Goal: Task Accomplishment & Management: Manage account settings

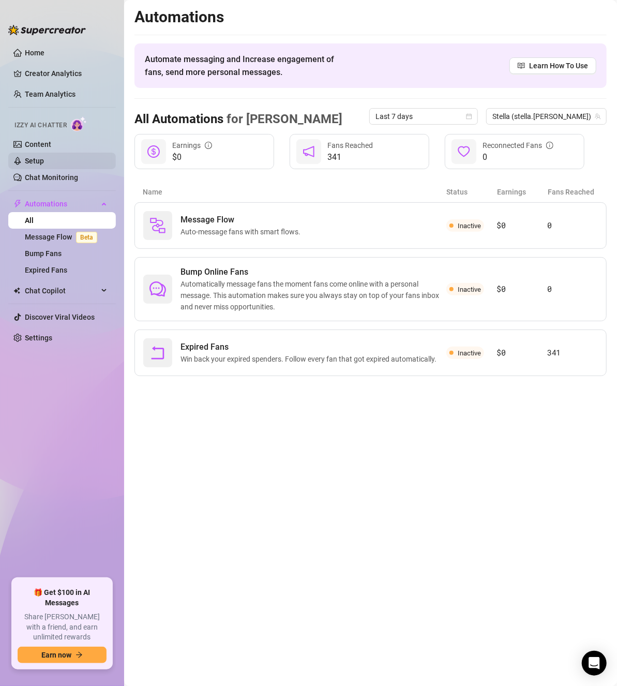
click at [34, 163] on link "Setup" at bounding box center [34, 161] width 19 height 8
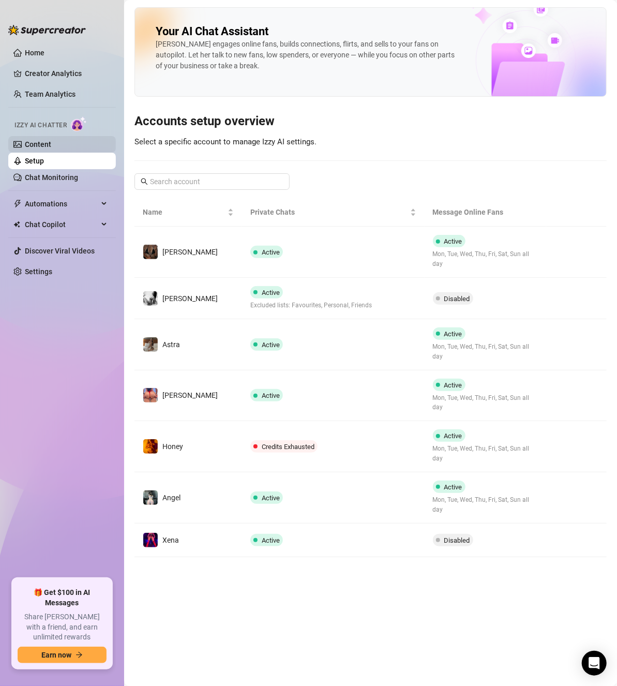
click at [39, 144] on link "Content" at bounding box center [38, 144] width 26 height 8
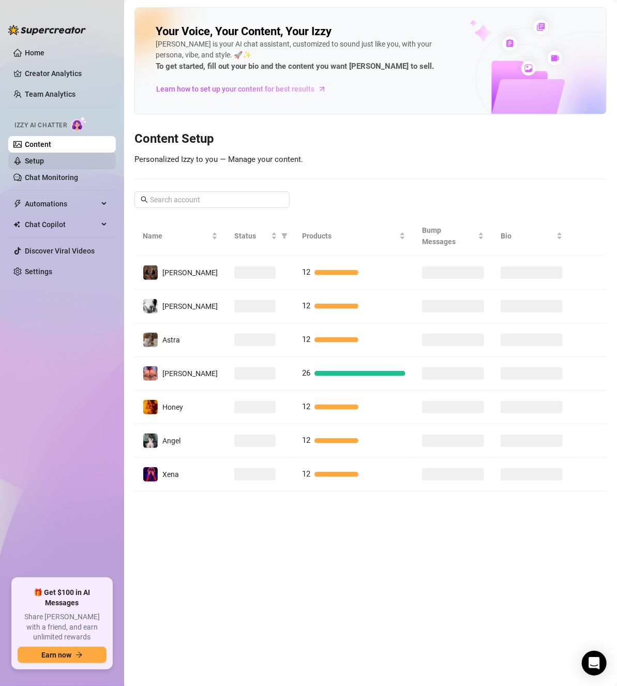
click at [41, 157] on link "Setup" at bounding box center [34, 161] width 19 height 8
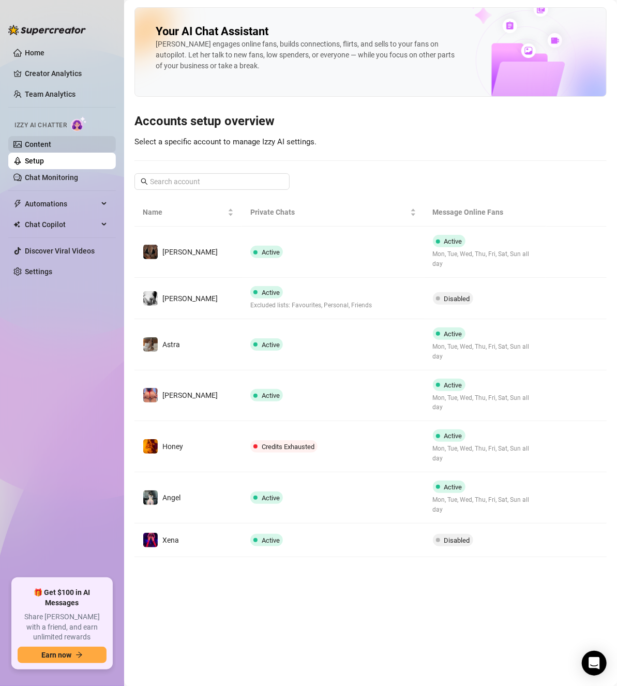
click at [41, 145] on link "Content" at bounding box center [38, 144] width 26 height 8
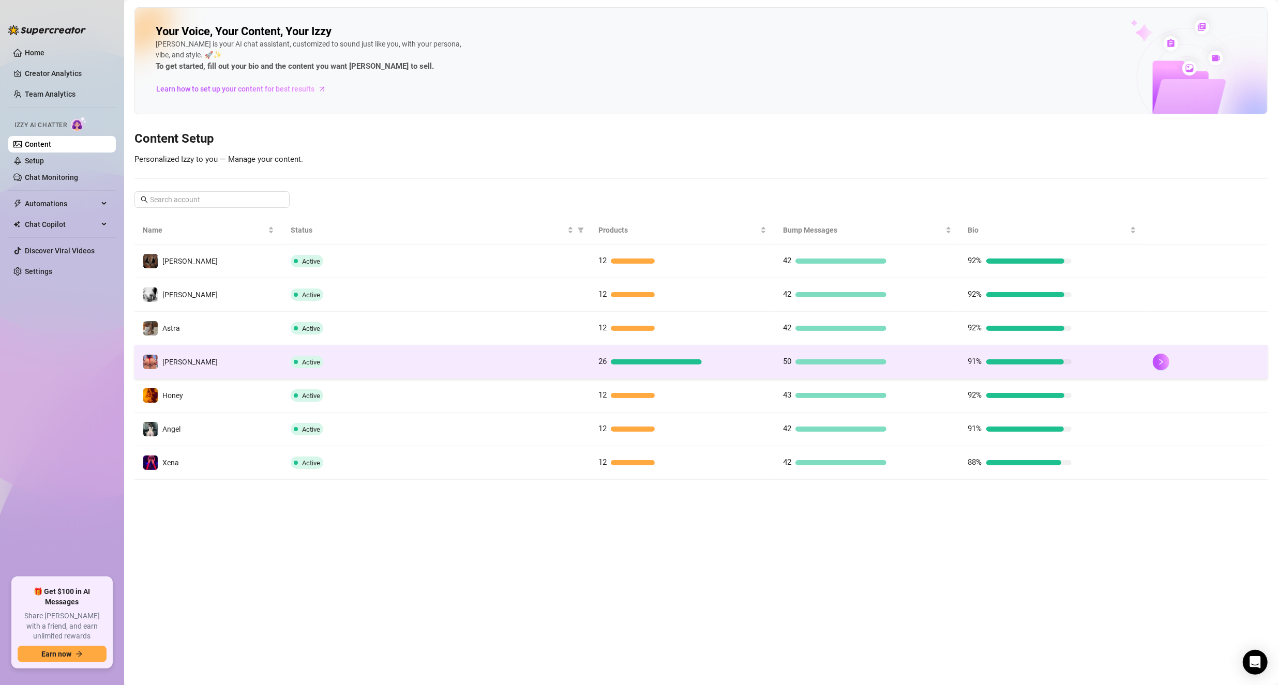
click at [243, 357] on td "[PERSON_NAME]" at bounding box center [208, 362] width 148 height 34
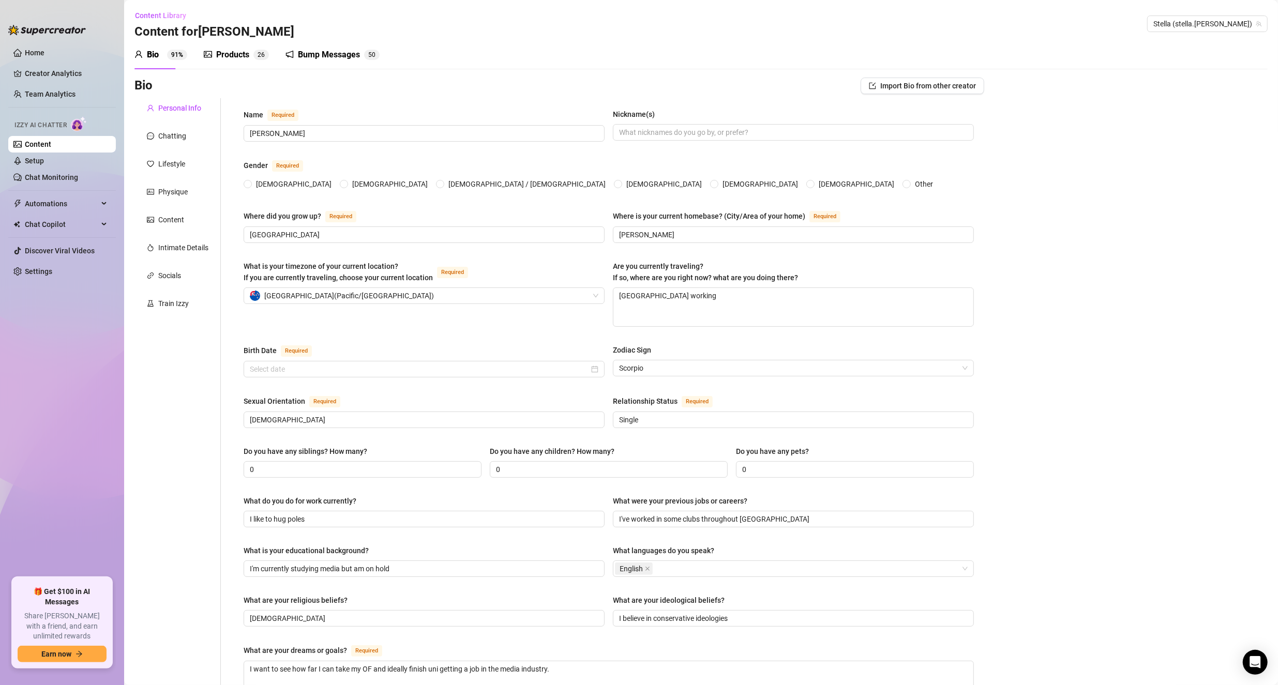
radio input "true"
type input "[DATE]"
click at [617, 300] on textarea "[GEOGRAPHIC_DATA] working" at bounding box center [793, 307] width 360 height 38
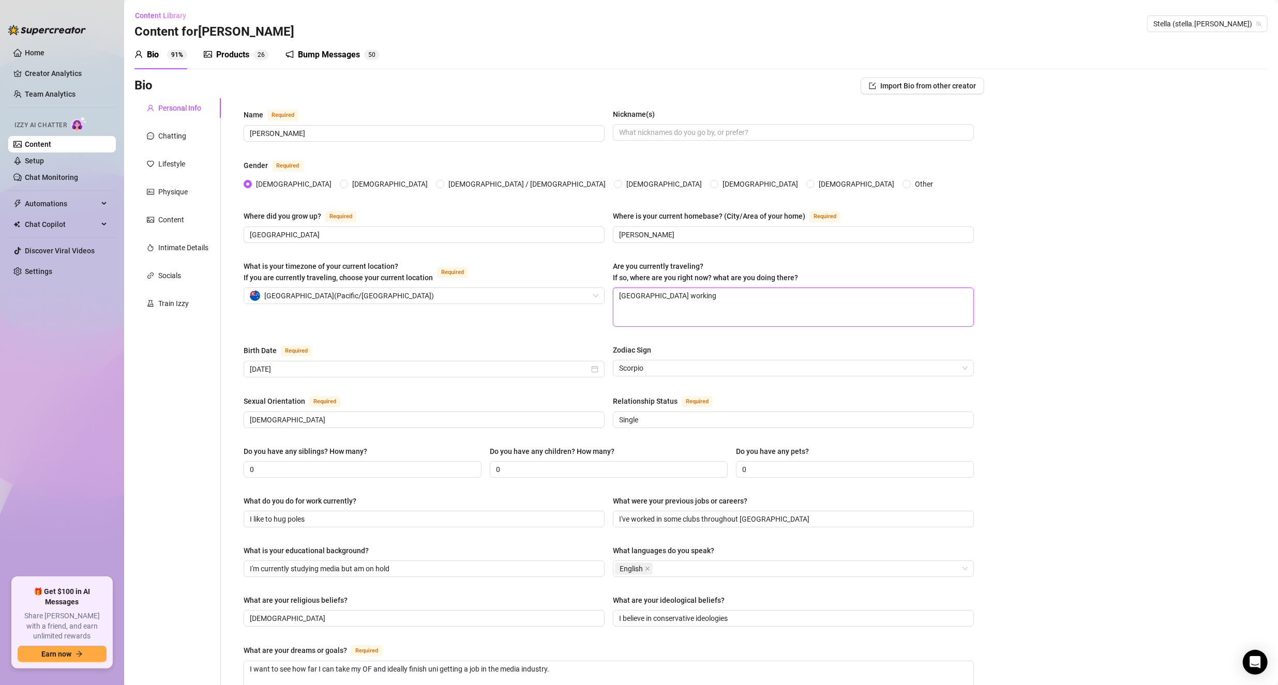
type textarea "P"
type textarea "Pa"
type textarea "Pap"
type textarea "Papa"
type textarea "Pap"
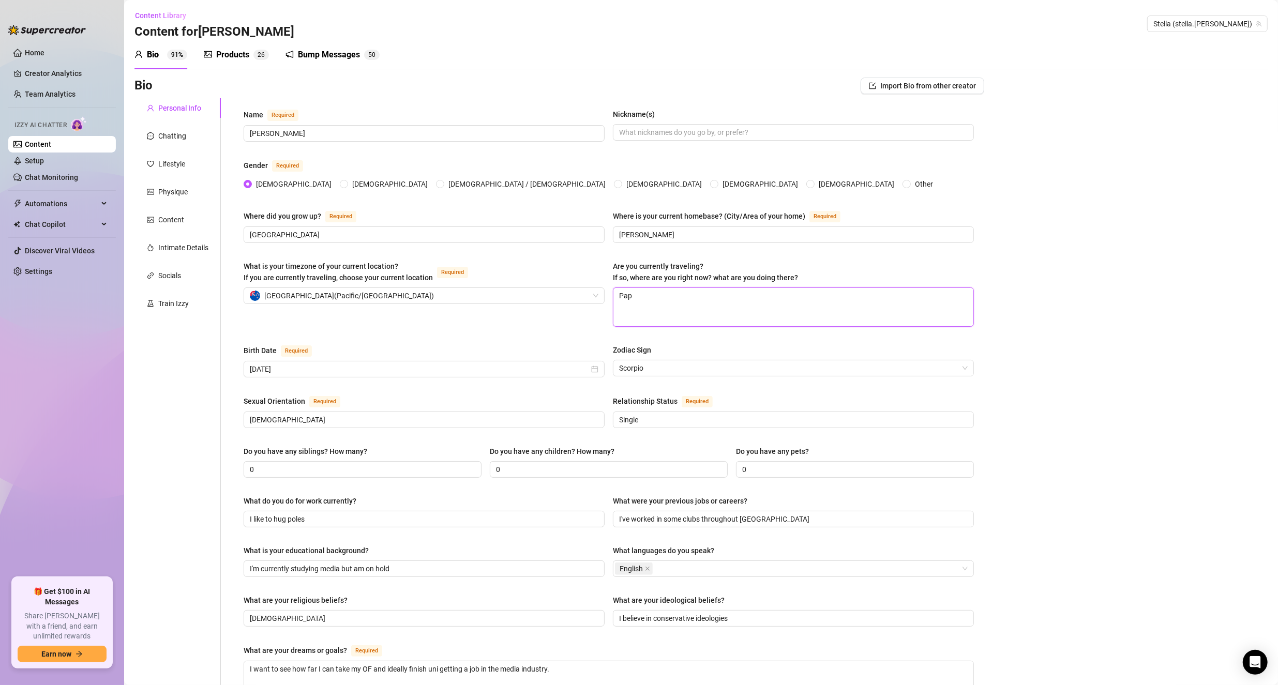
type textarea "Pa"
type textarea "P"
type textarea "T"
type textarea "Ta"
type textarea "Tau"
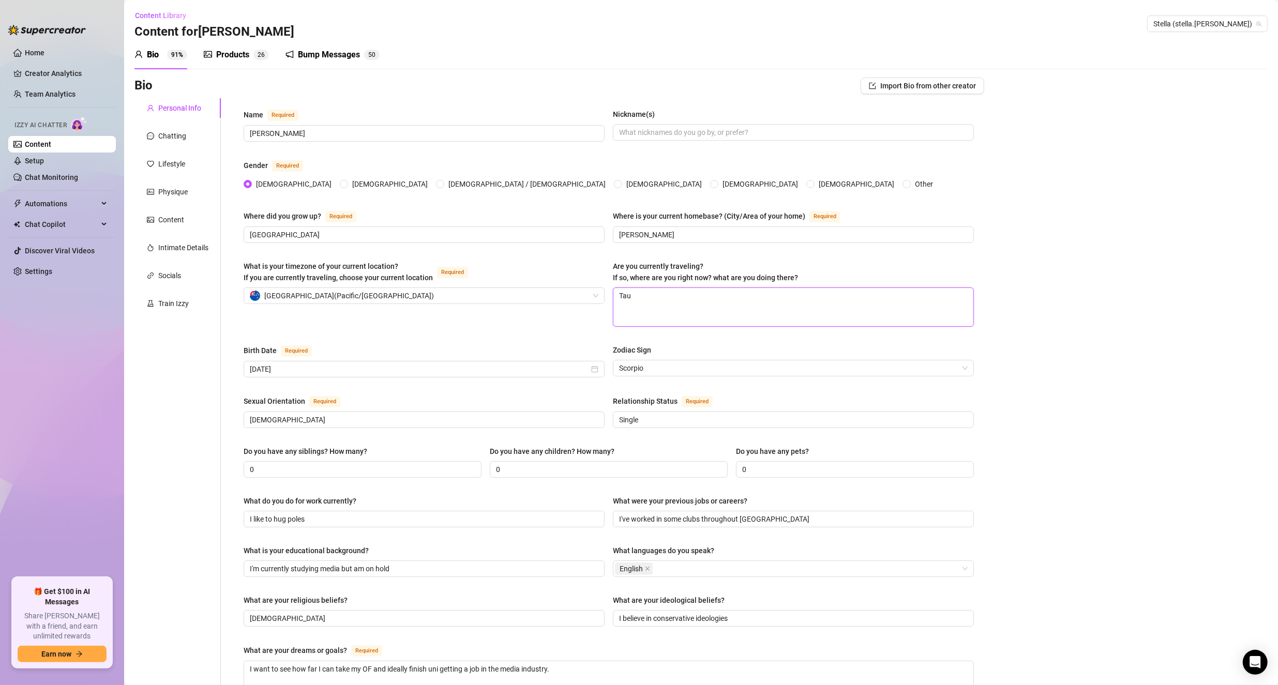
type textarea "Taur"
type textarea "Taura"
type textarea "Tauran"
type textarea "Taurang"
type textarea "[GEOGRAPHIC_DATA]"
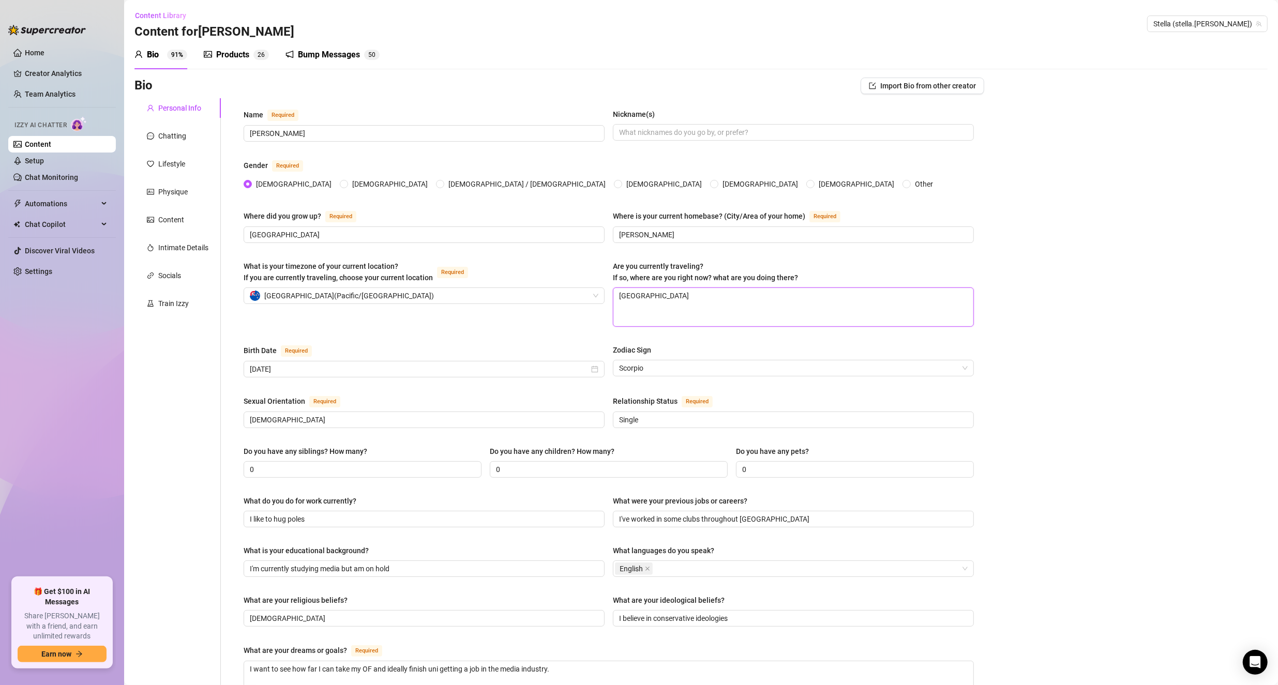
type textarea "[GEOGRAPHIC_DATA],"
type textarea "Tauranga, P"
type textarea "[GEOGRAPHIC_DATA], [GEOGRAPHIC_DATA]"
type textarea "[GEOGRAPHIC_DATA], Pap"
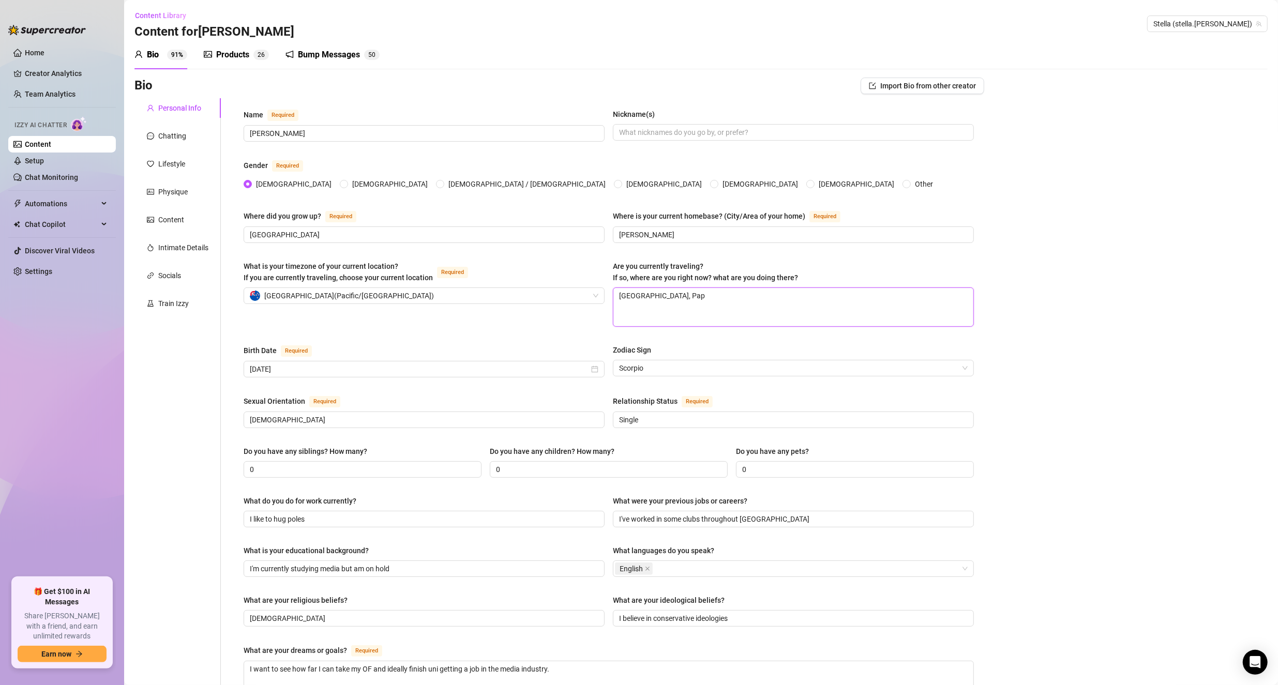
type textarea "[GEOGRAPHIC_DATA], Papa"
type textarea "[GEOGRAPHIC_DATA], Papam"
type textarea "[GEOGRAPHIC_DATA], [GEOGRAPHIC_DATA]"
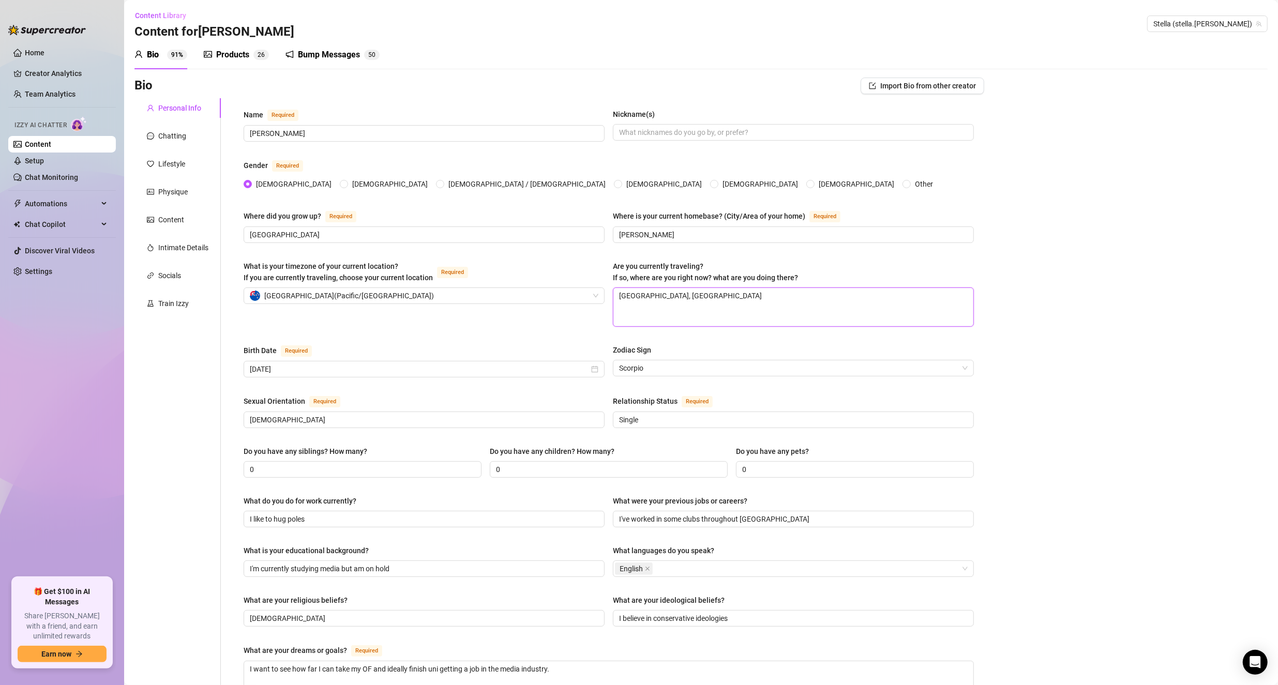
type textarea "[GEOGRAPHIC_DATA], [GEOGRAPHIC_DATA] w"
type textarea "[GEOGRAPHIC_DATA], [GEOGRAPHIC_DATA] wo"
type textarea "[GEOGRAPHIC_DATA], Papamoa wor"
type textarea "[GEOGRAPHIC_DATA], Papamoa work"
type textarea "[GEOGRAPHIC_DATA], Papamoa worki"
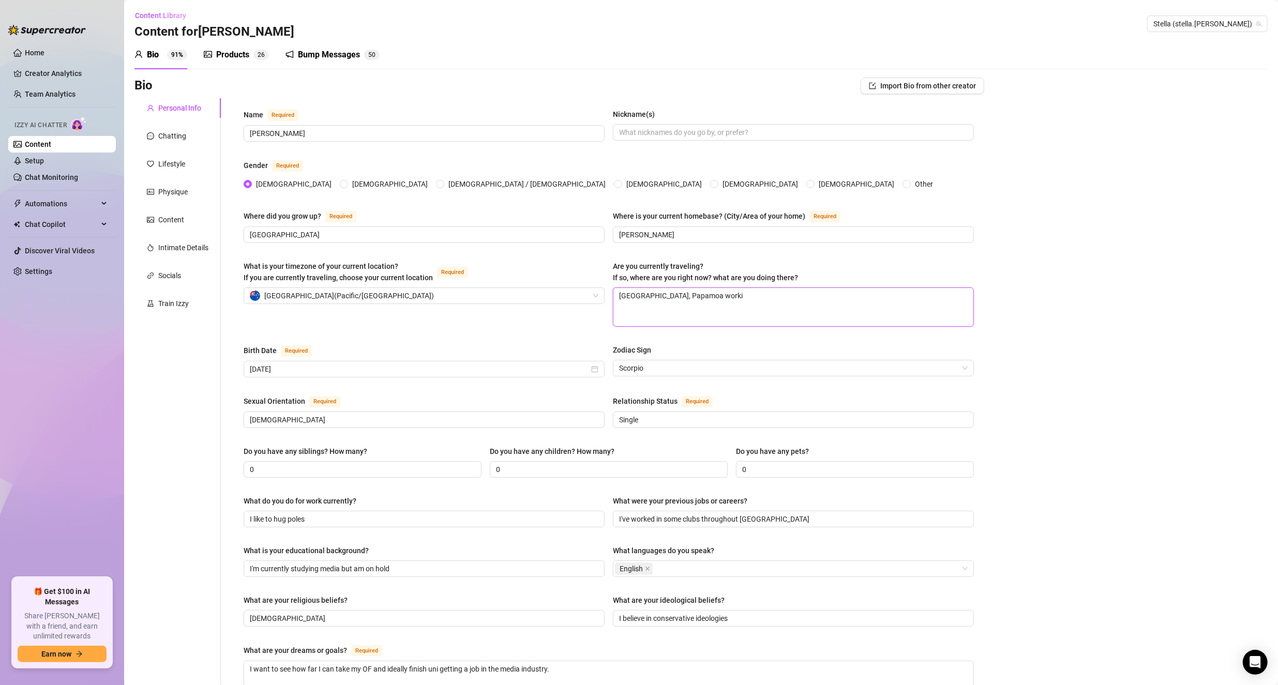
type textarea "[GEOGRAPHIC_DATA], Papamoa workin"
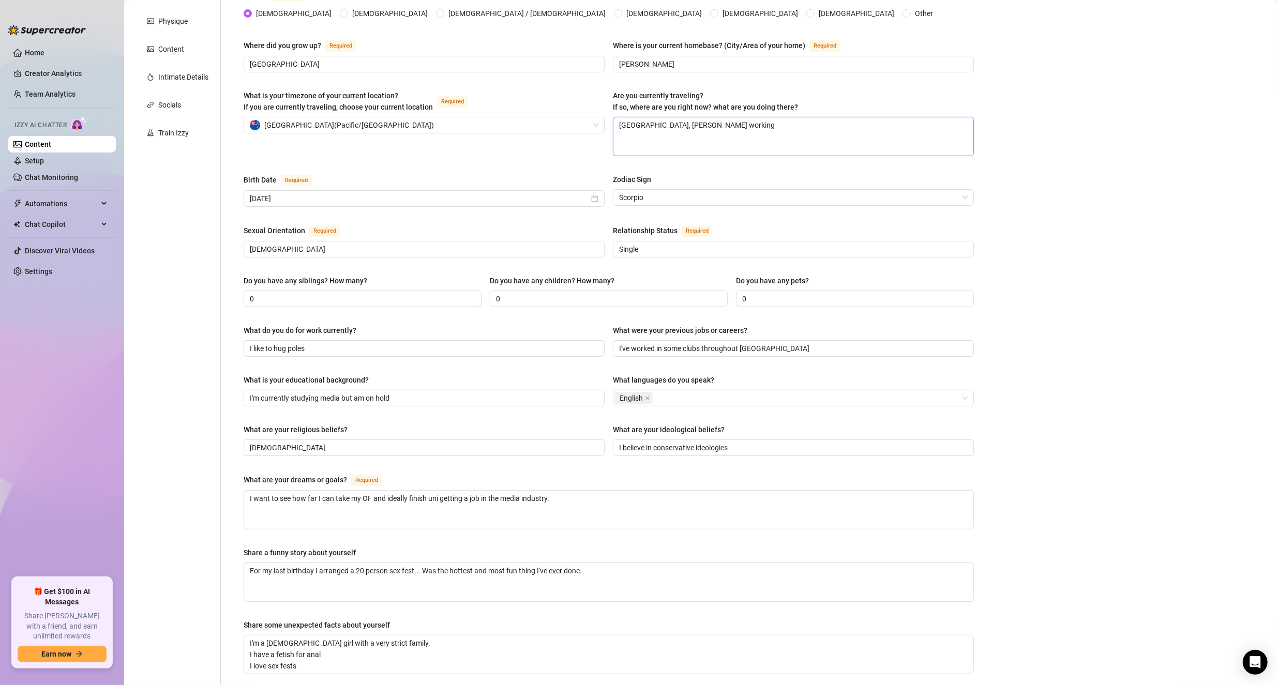
scroll to position [336, 0]
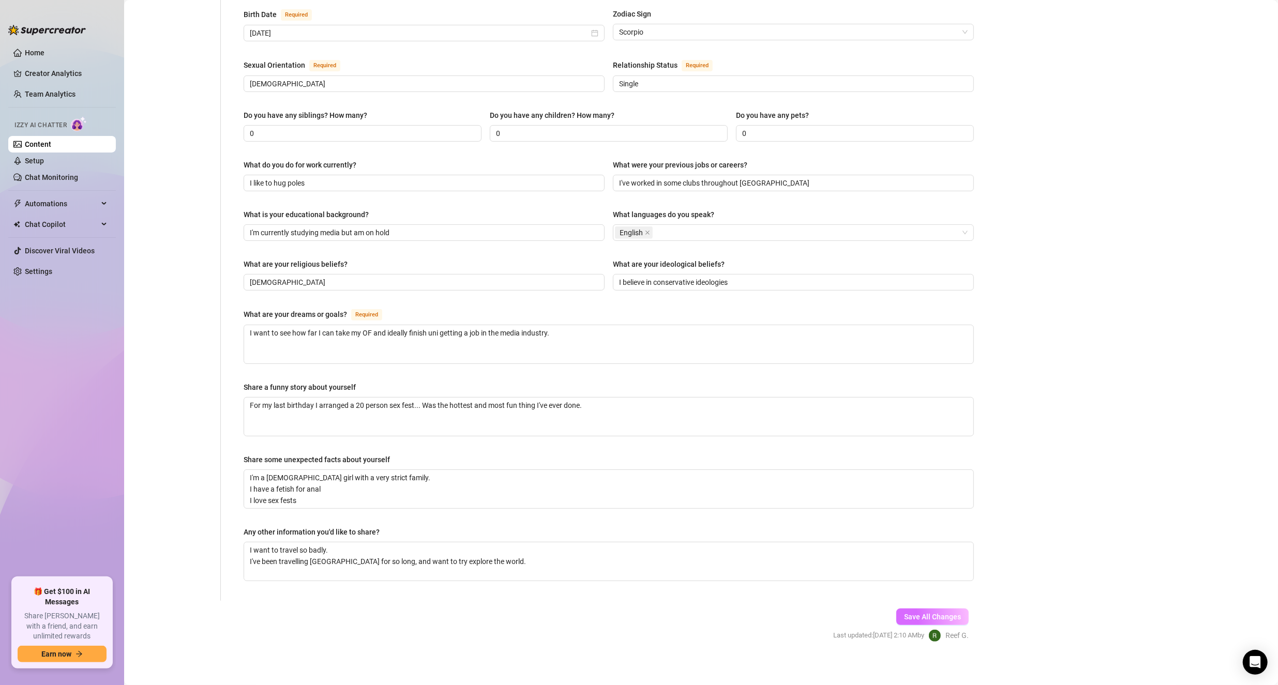
type textarea "[GEOGRAPHIC_DATA], [PERSON_NAME] working"
click at [617, 614] on span "Save All Changes" at bounding box center [932, 617] width 57 height 8
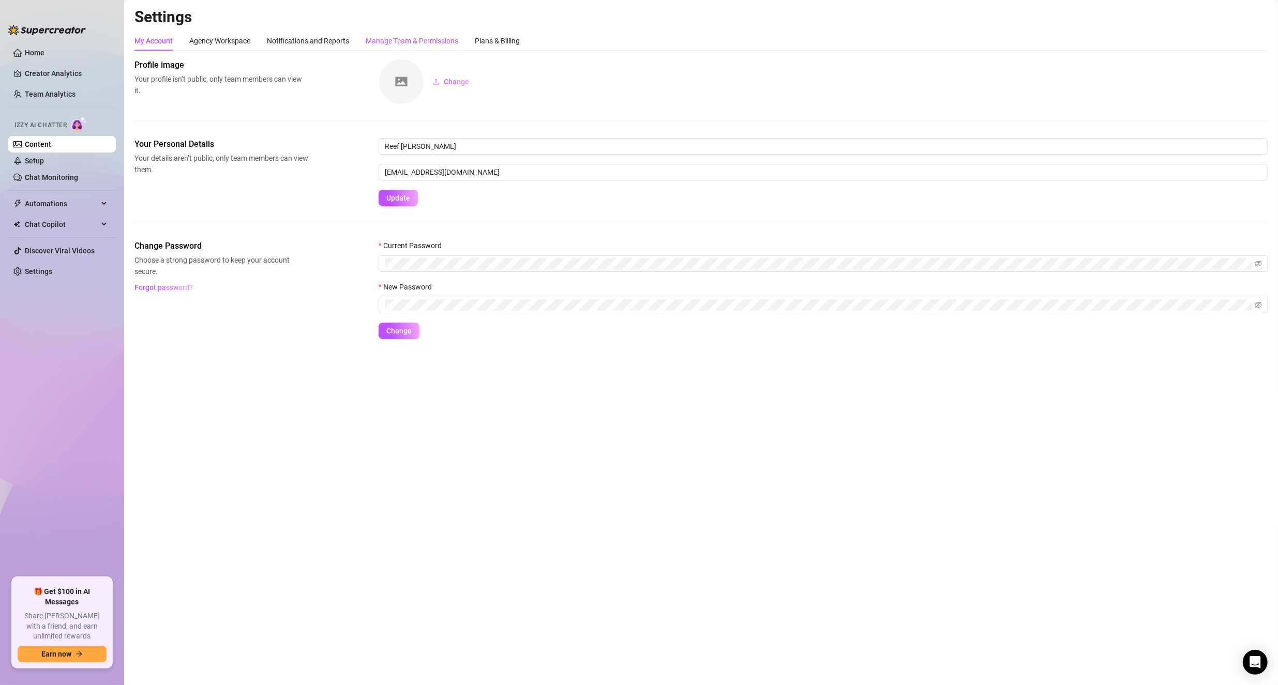
click at [415, 41] on div "Manage Team & Permissions" at bounding box center [412, 40] width 93 height 11
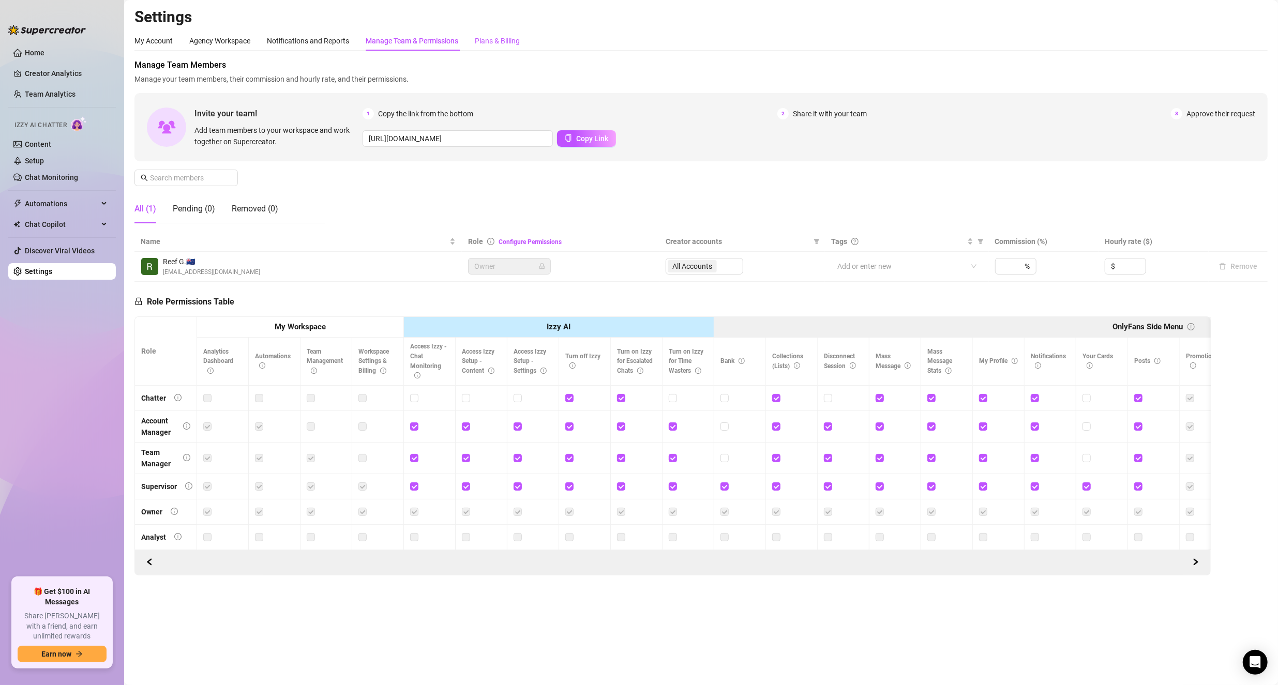
click at [509, 38] on div "Plans & Billing" at bounding box center [497, 40] width 45 height 11
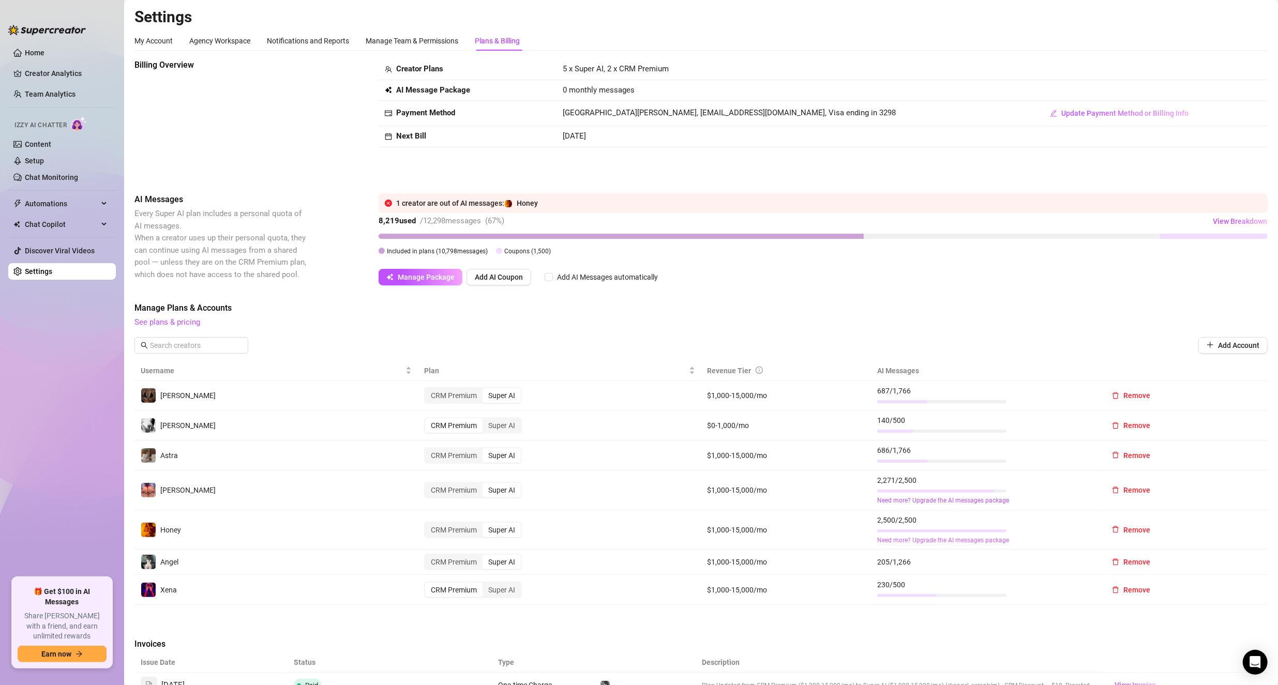
click at [617, 541] on link "Need more? Upgrade the AI messages package" at bounding box center [984, 541] width 214 height 10
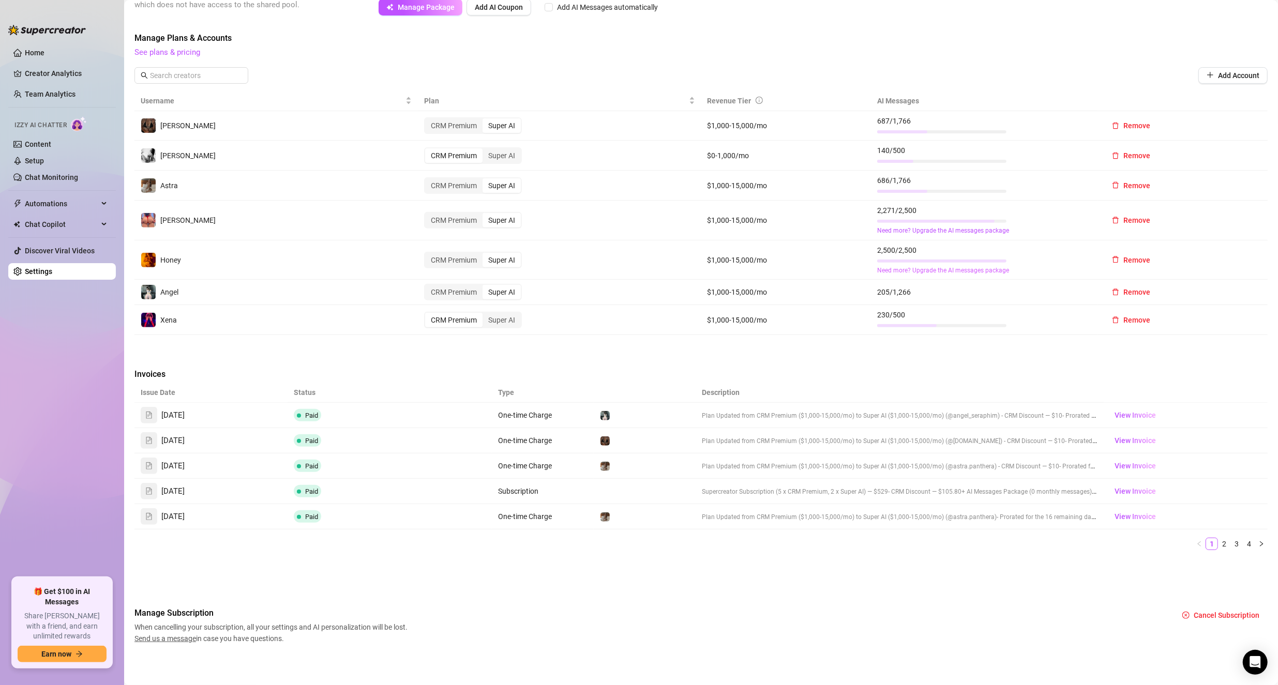
click at [617, 267] on link "Need more? Upgrade the AI messages package" at bounding box center [984, 271] width 214 height 10
click at [617, 270] on link "Need more? Upgrade the AI messages package" at bounding box center [984, 271] width 214 height 10
click at [617, 268] on link "Need more? Upgrade the AI messages package" at bounding box center [984, 271] width 214 height 10
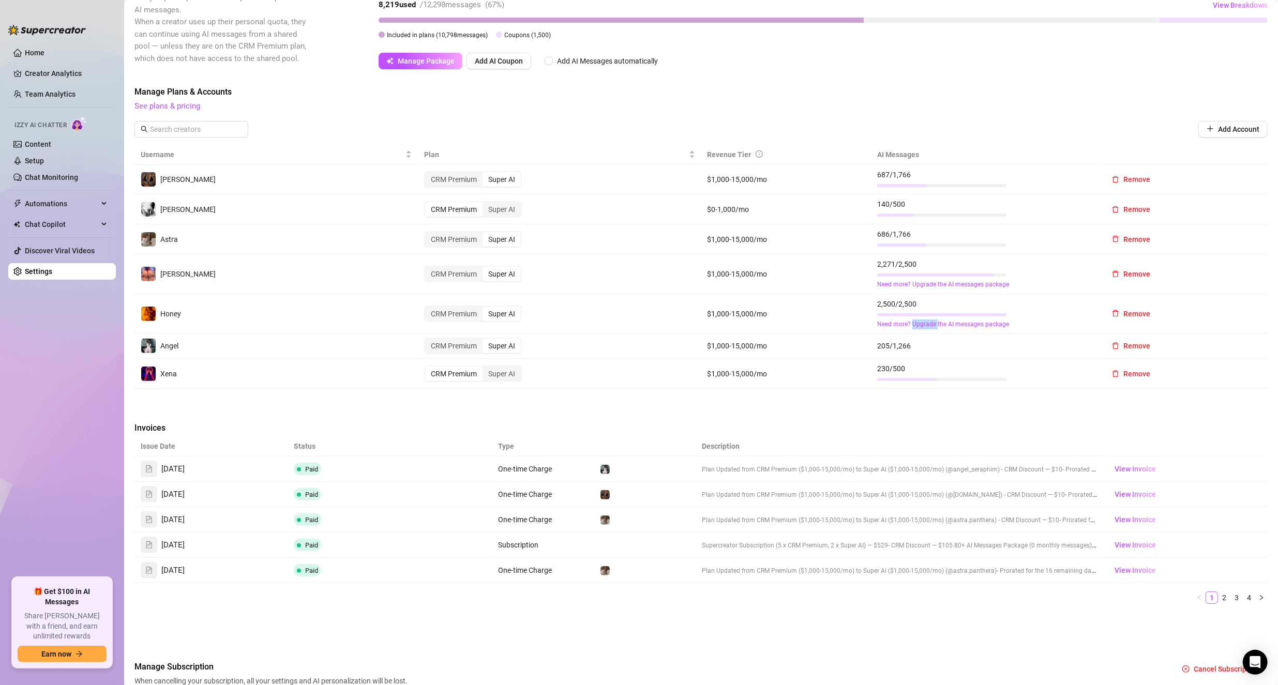
scroll to position [115, 0]
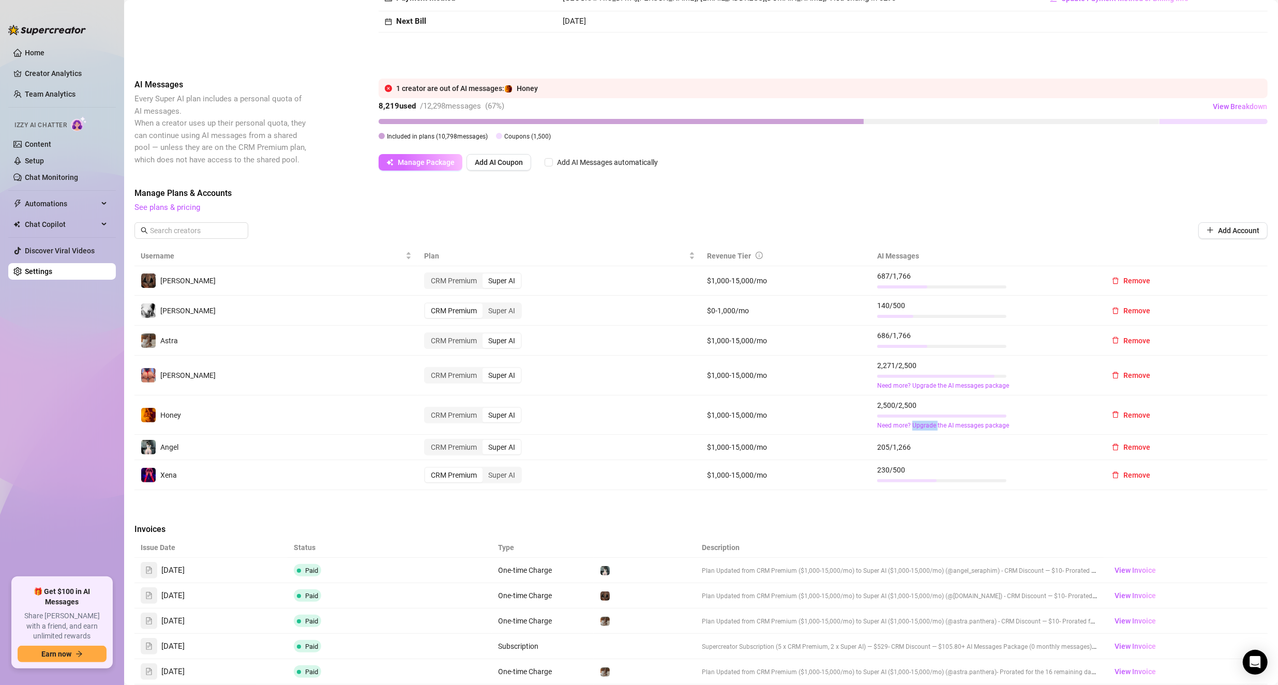
click at [402, 162] on span "Manage Package" at bounding box center [426, 162] width 57 height 8
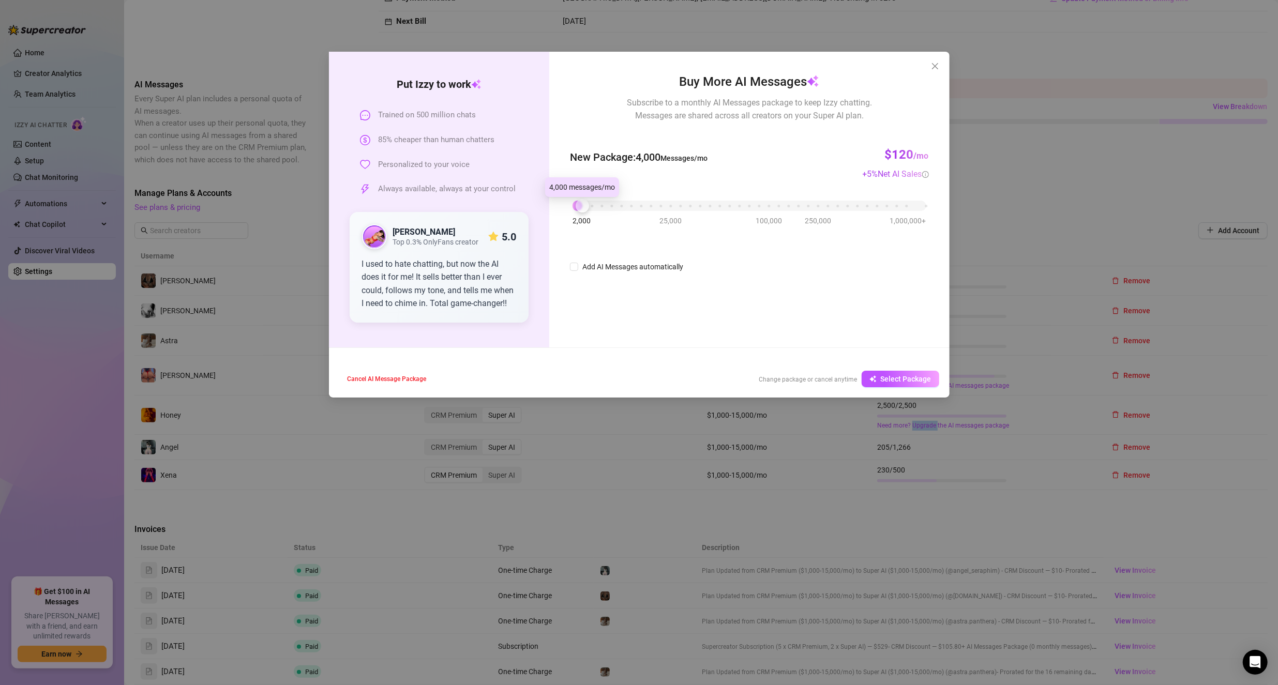
click at [582, 145] on div "Buy More AI Messages Subscribe to a monthly AI Messages package to keep Izzy ch…" at bounding box center [749, 172] width 358 height 201
drag, startPoint x: 581, startPoint y: 205, endPoint x: 569, endPoint y: 205, distance: 11.4
click at [569, 205] on div at bounding box center [572, 205] width 13 height 13
click at [617, 70] on icon "close" at bounding box center [935, 66] width 8 height 8
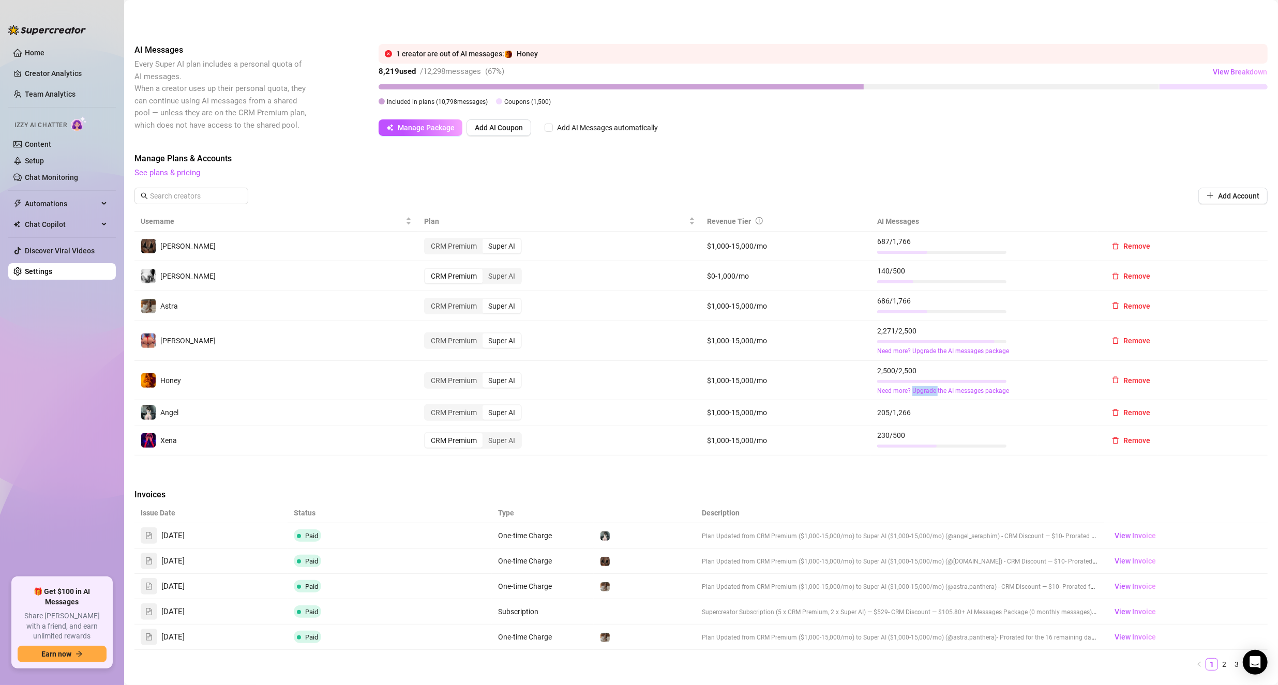
scroll to position [63, 0]
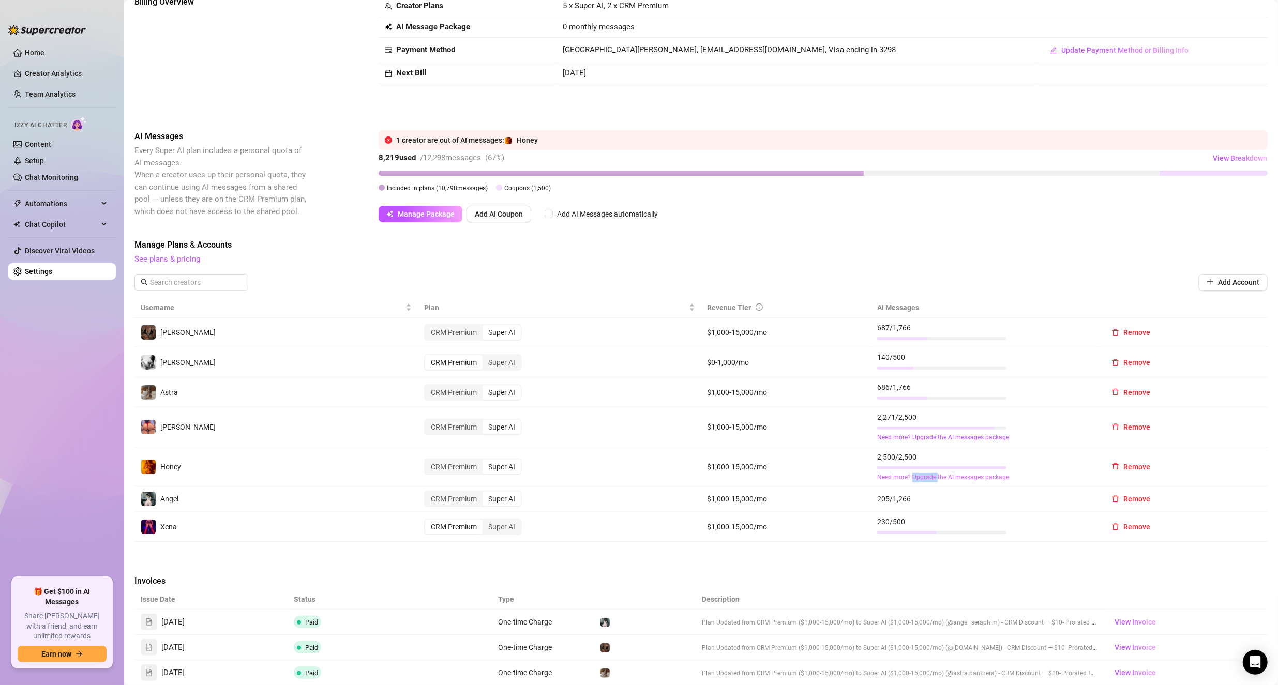
click at [617, 476] on link "Need more? Upgrade the AI messages package" at bounding box center [984, 478] width 214 height 10
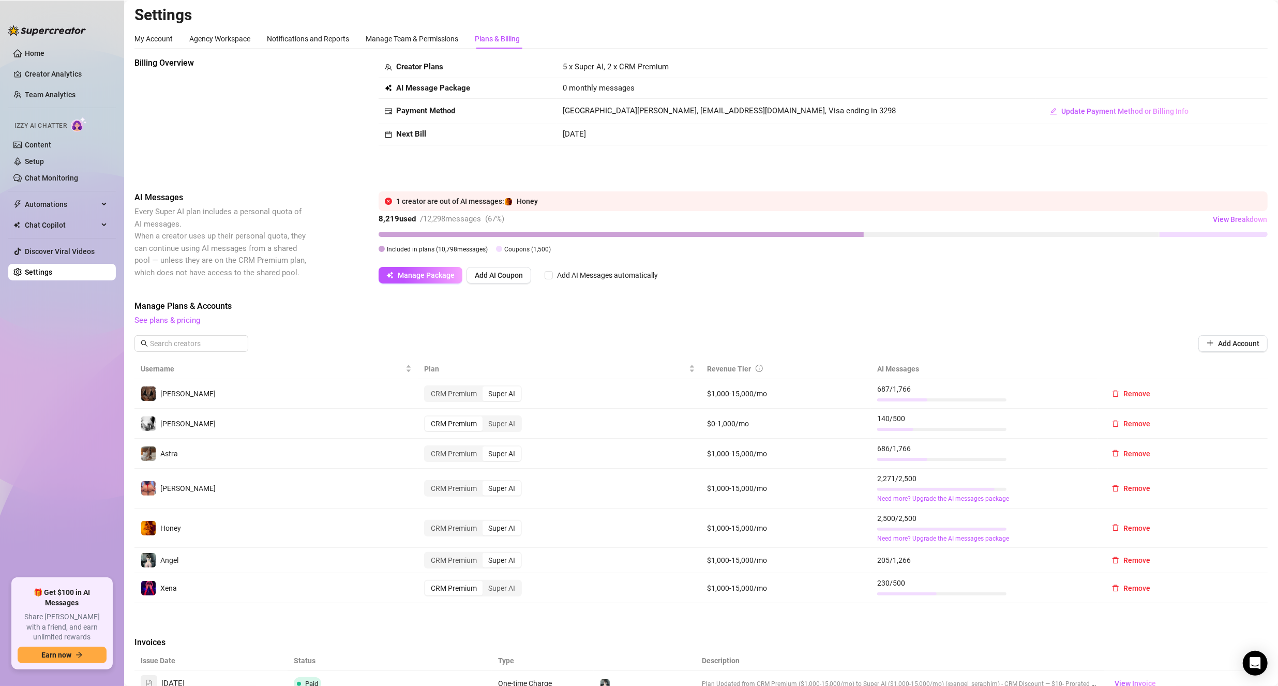
scroll to position [0, 0]
click at [493, 281] on span "Add AI Coupon" at bounding box center [499, 277] width 48 height 8
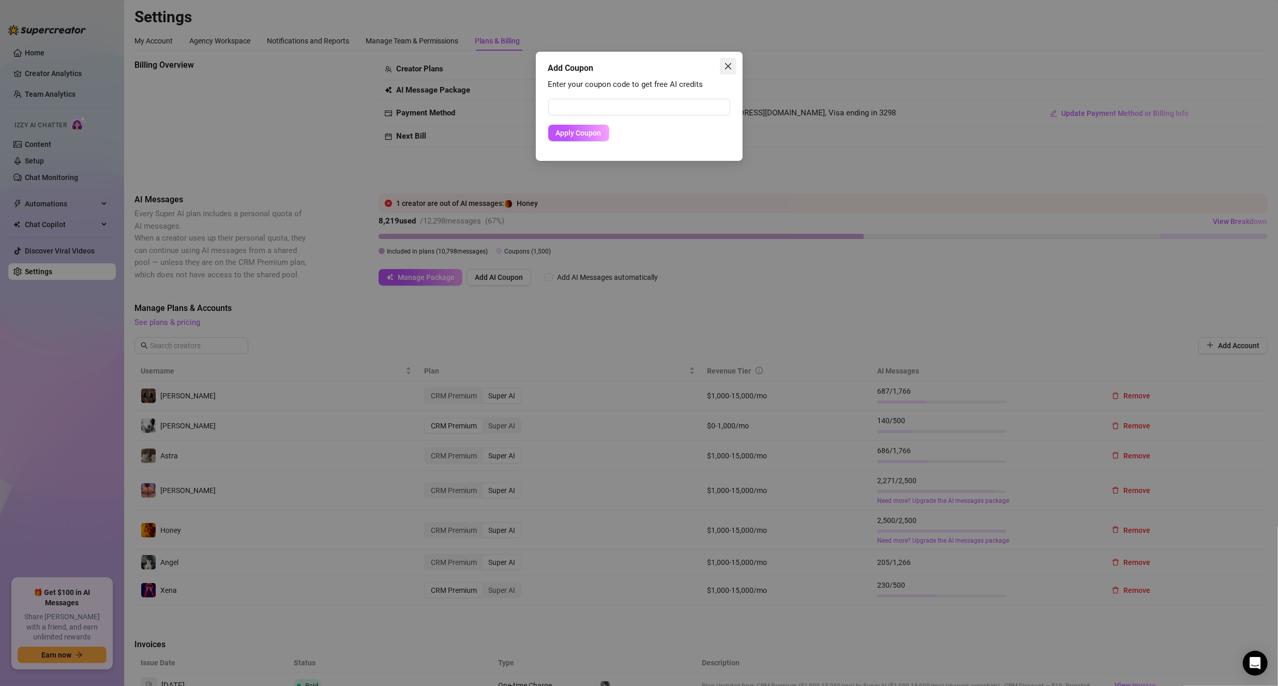
click at [617, 66] on icon "close" at bounding box center [728, 66] width 8 height 8
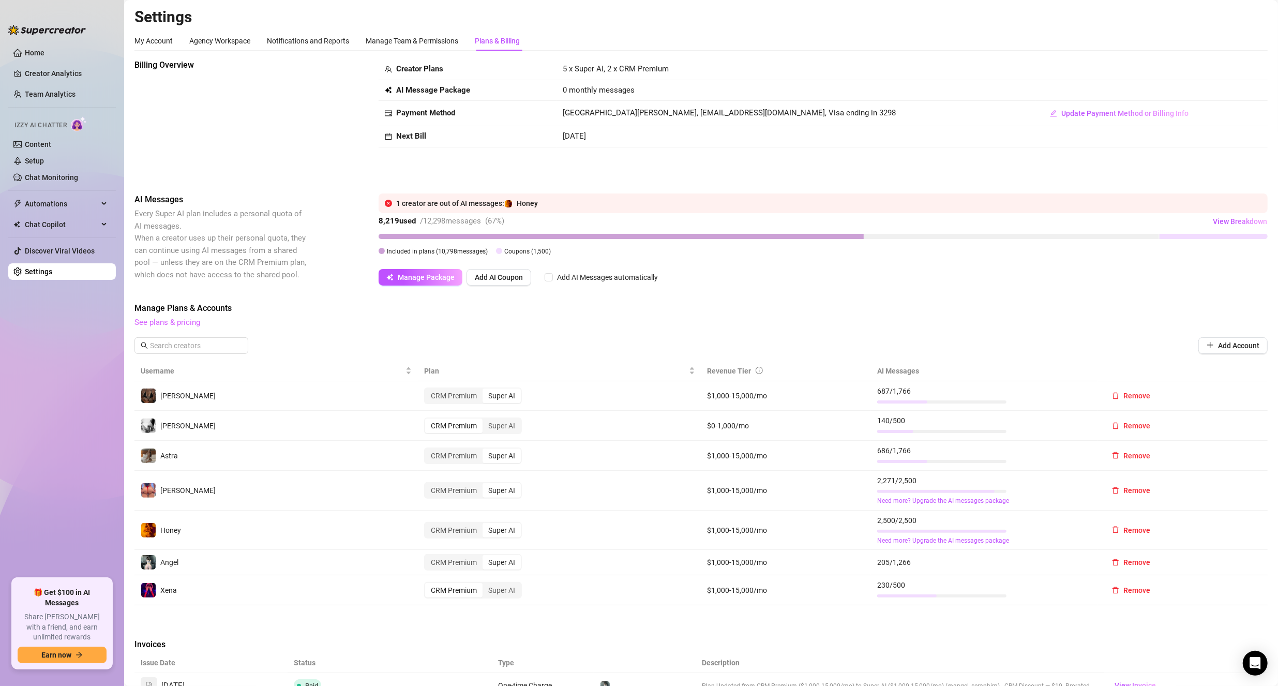
click at [152, 323] on link "See plans & pricing" at bounding box center [167, 322] width 66 height 9
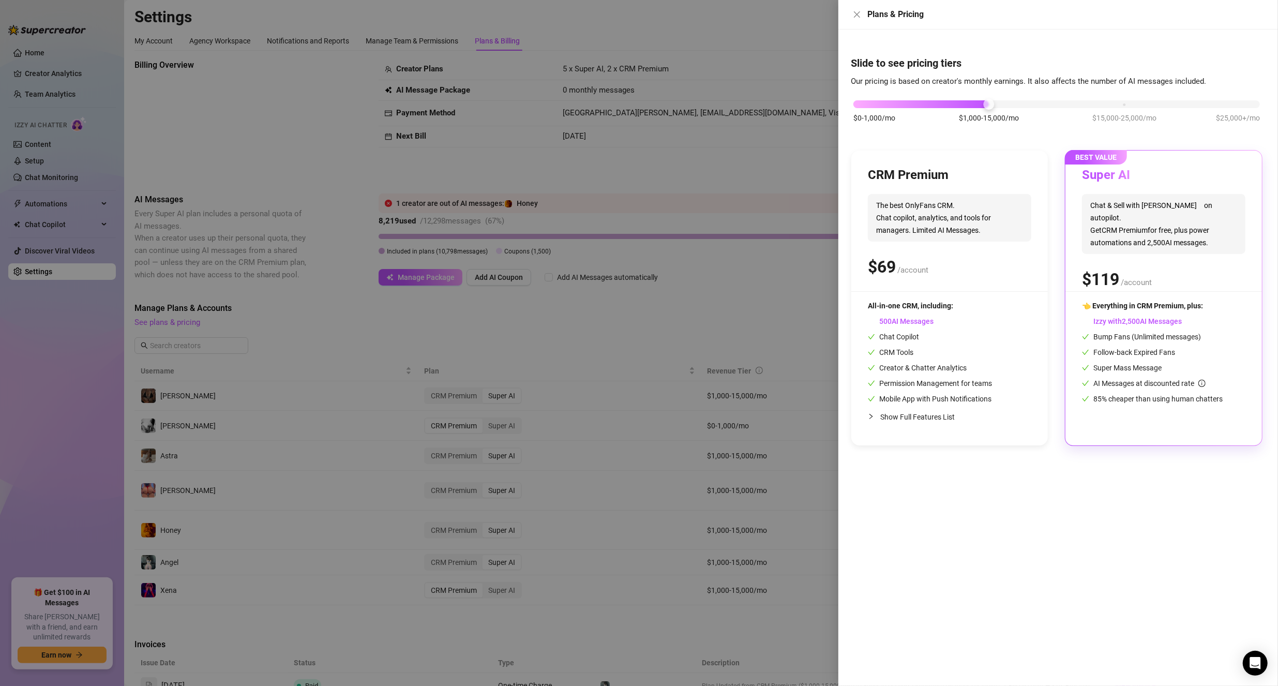
click at [617, 104] on div "$0-1,000/mo $1,000-15,000/mo $15,000-25,000/mo $25,000+/mo" at bounding box center [1056, 101] width 407 height 6
click at [617, 106] on div at bounding box center [988, 104] width 271 height 8
click at [617, 104] on div "$0-1,000/mo $1,000-15,000/mo $15,000-25,000/mo $25,000+/mo" at bounding box center [1056, 101] width 407 height 6
click at [617, 102] on div "$0-1,000/mo $1,000-15,000/mo $15,000-25,000/mo $25,000+/mo" at bounding box center [1056, 101] width 407 height 6
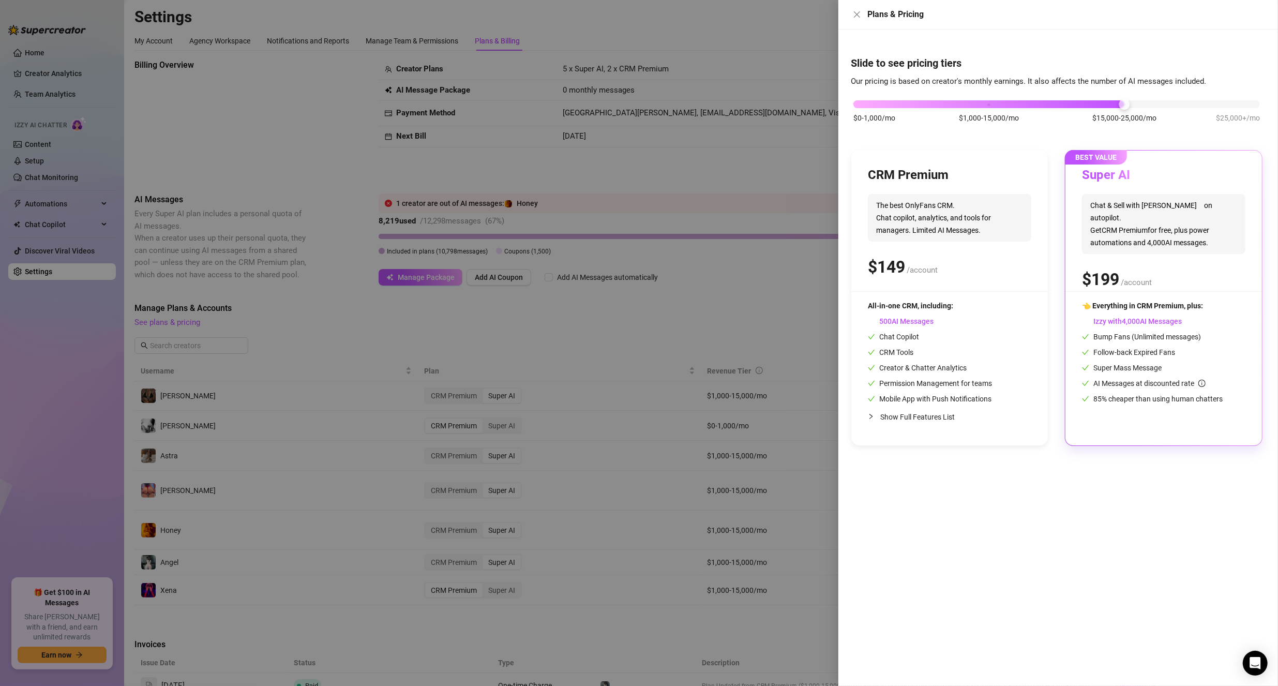
click at [617, 100] on div "$0-1,000/mo $1,000-15,000/mo $15,000-25,000/mo $25,000+/mo" at bounding box center [1056, 101] width 407 height 6
click at [617, 116] on div at bounding box center [639, 343] width 1278 height 686
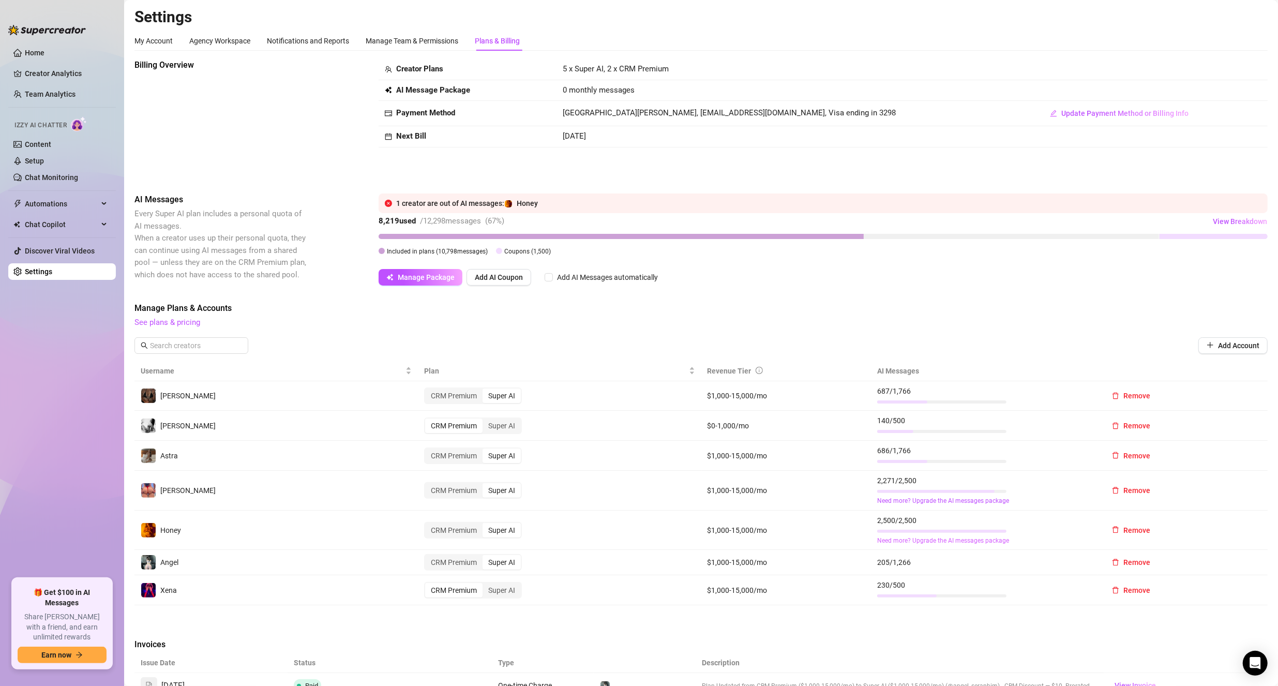
click at [617, 540] on link "Need more? Upgrade the AI messages package" at bounding box center [984, 541] width 214 height 10
click at [617, 539] on link "Need more? Upgrade the AI messages package" at bounding box center [984, 541] width 214 height 10
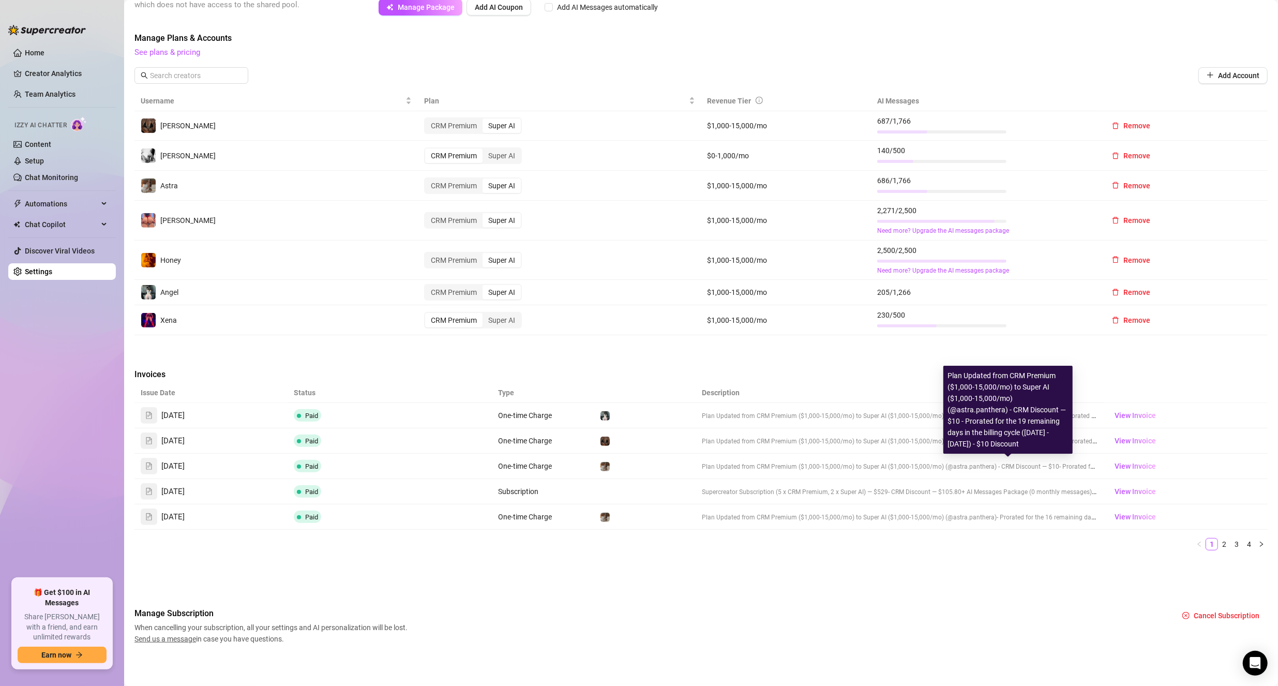
scroll to position [11, 0]
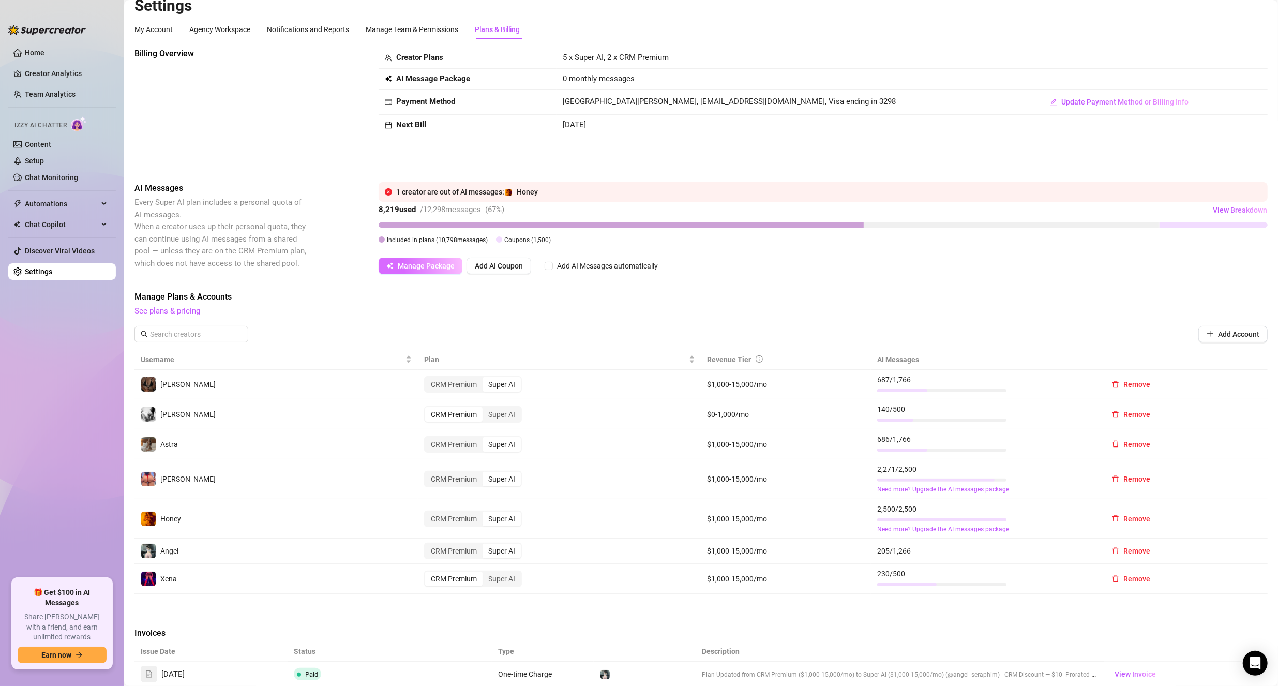
click at [406, 271] on button "Manage Package" at bounding box center [421, 266] width 84 height 17
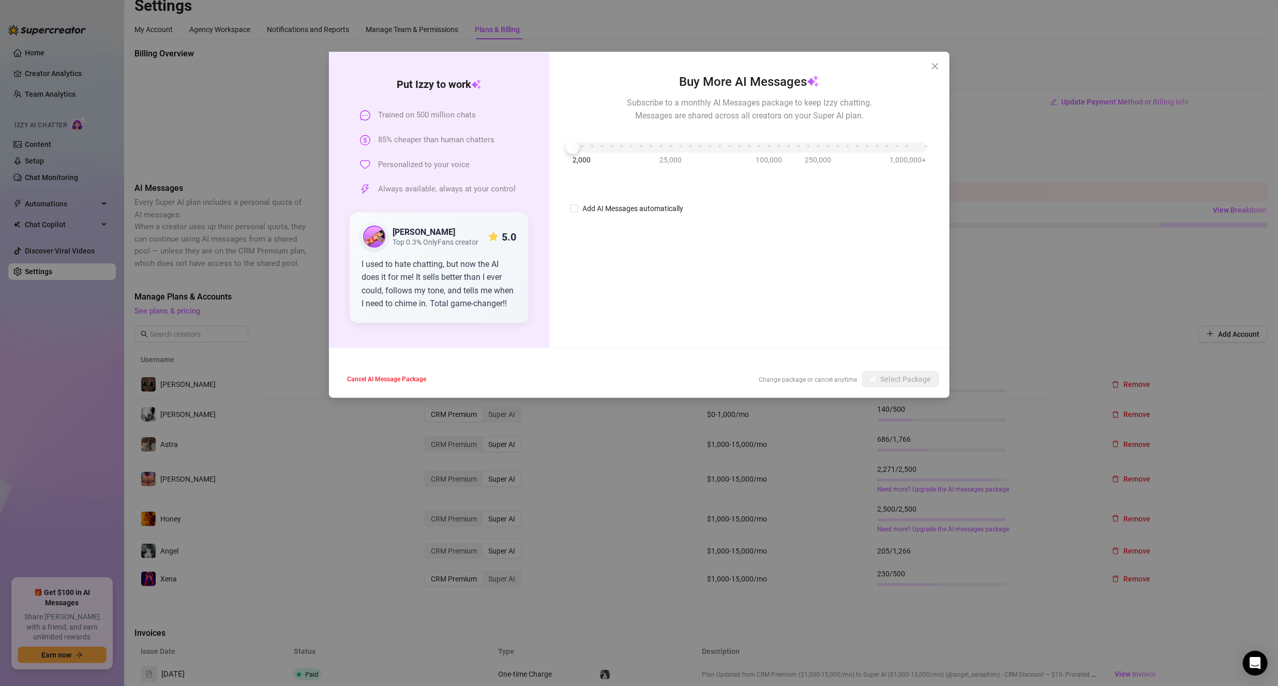
click at [581, 146] on div "Buy More AI Messages Subscribe to a monthly AI Messages package to keep Izzy ch…" at bounding box center [749, 143] width 358 height 142
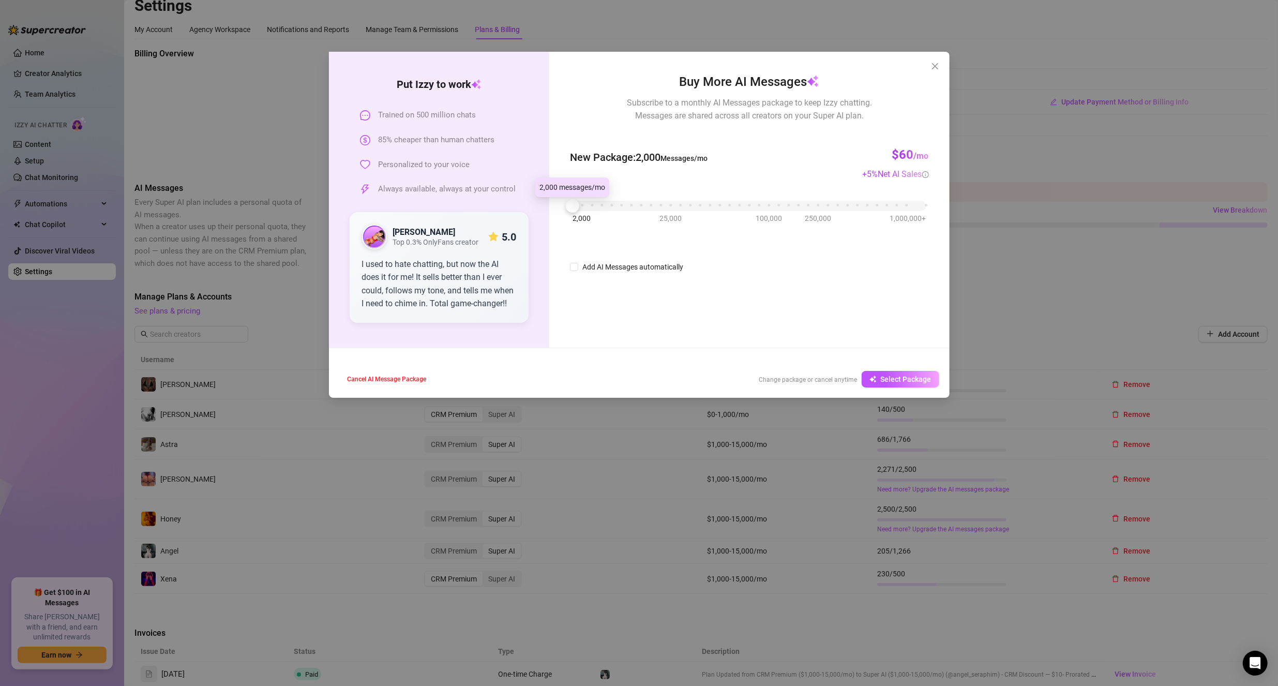
drag, startPoint x: 581, startPoint y: 208, endPoint x: 574, endPoint y: 210, distance: 7.5
click at [574, 210] on div at bounding box center [572, 205] width 13 height 13
click at [617, 383] on button "Select Package" at bounding box center [901, 379] width 78 height 17
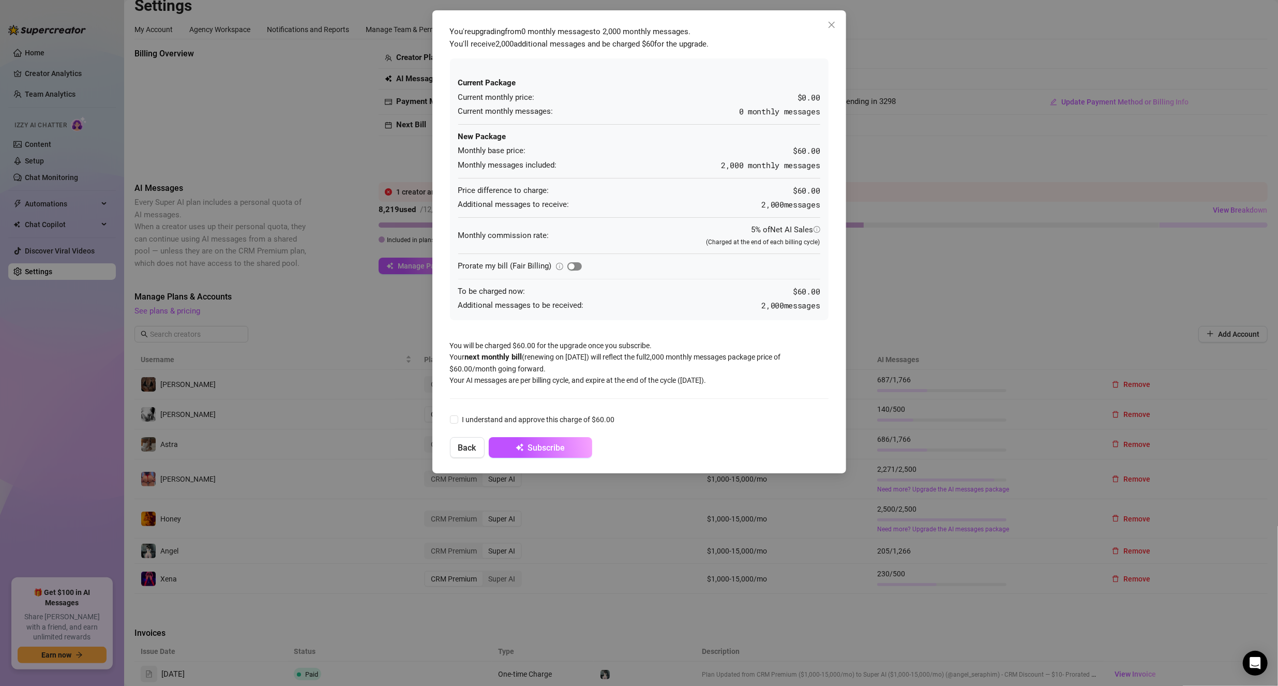
click at [576, 265] on span "button" at bounding box center [574, 266] width 14 height 8
click at [576, 265] on div "button" at bounding box center [578, 266] width 6 height 6
click at [576, 265] on span "button" at bounding box center [574, 266] width 14 height 8
click at [576, 265] on div "button" at bounding box center [578, 266] width 6 height 6
click at [456, 419] on input "I understand and approve this charge of $60.00" at bounding box center [453, 418] width 7 height 7
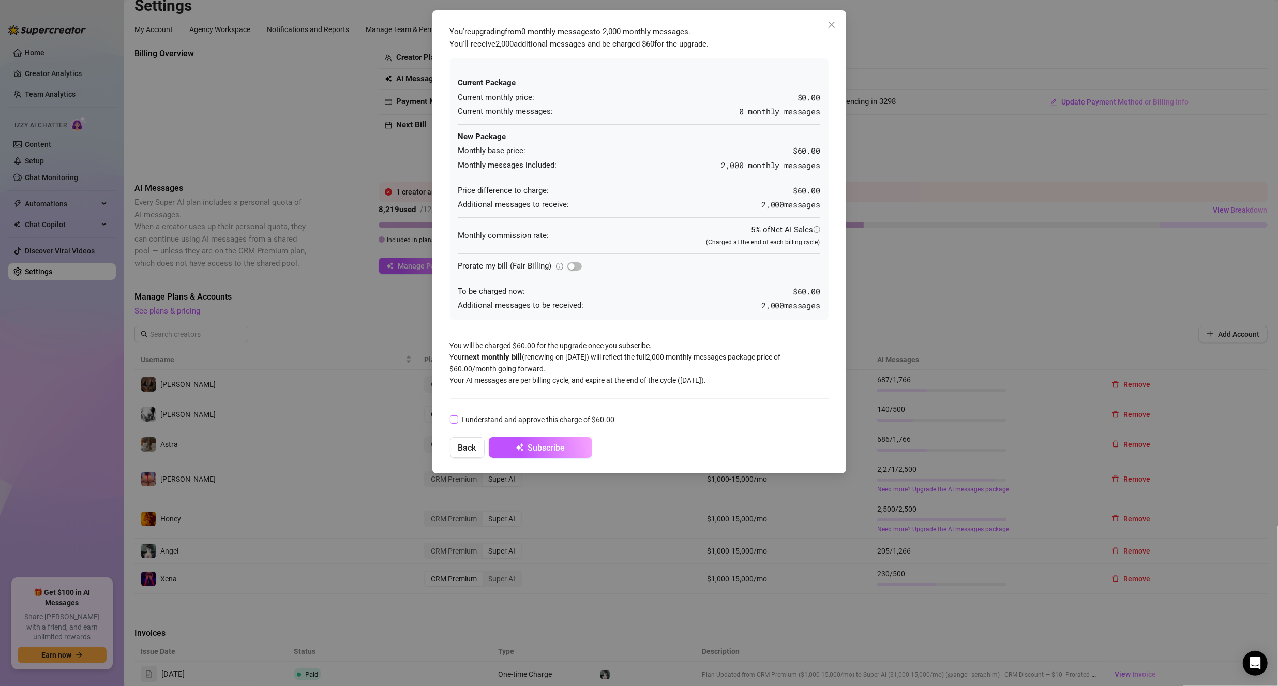
checkbox input "true"
click at [564, 443] on span "Subscribe" at bounding box center [546, 448] width 37 height 10
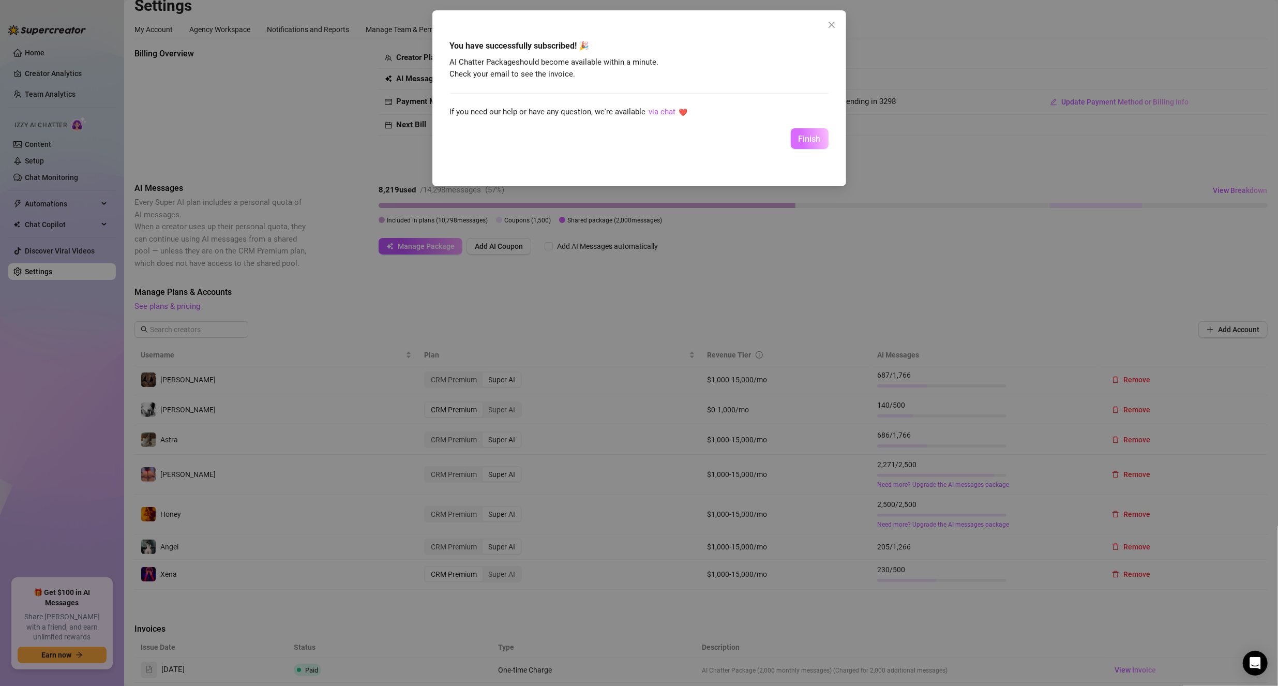
click at [617, 138] on button "Finish" at bounding box center [810, 138] width 38 height 21
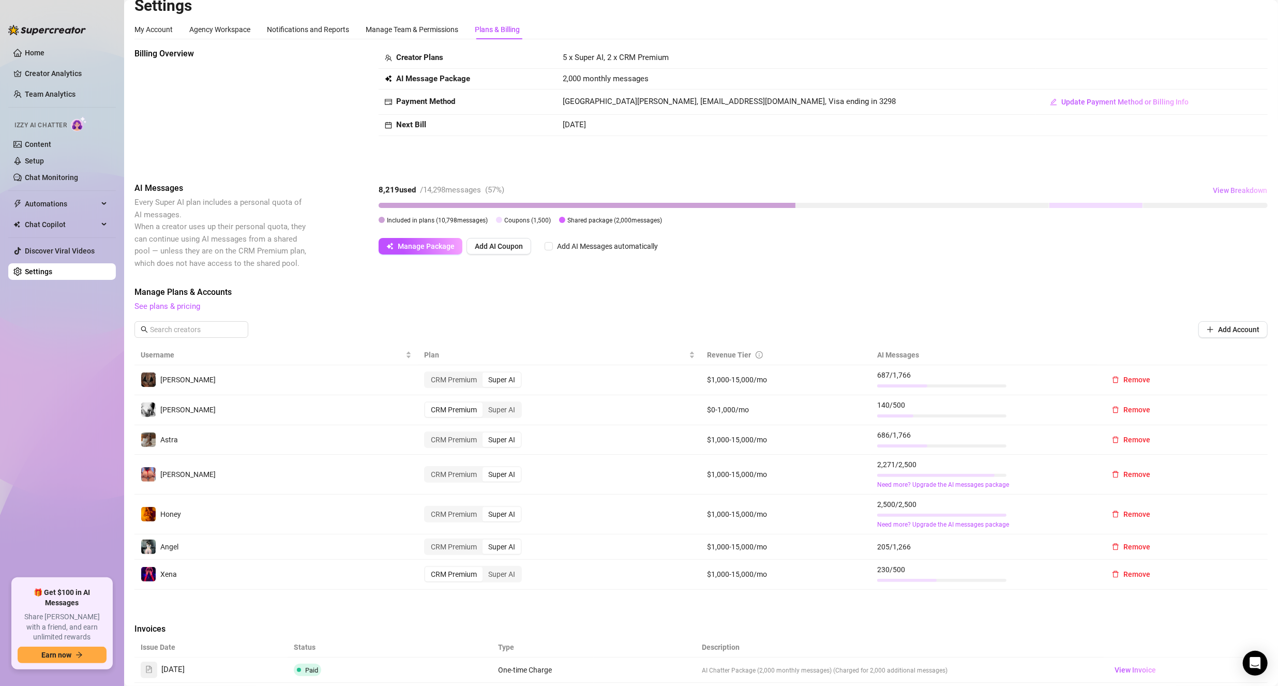
click at [617, 189] on span "View Breakdown" at bounding box center [1240, 190] width 54 height 8
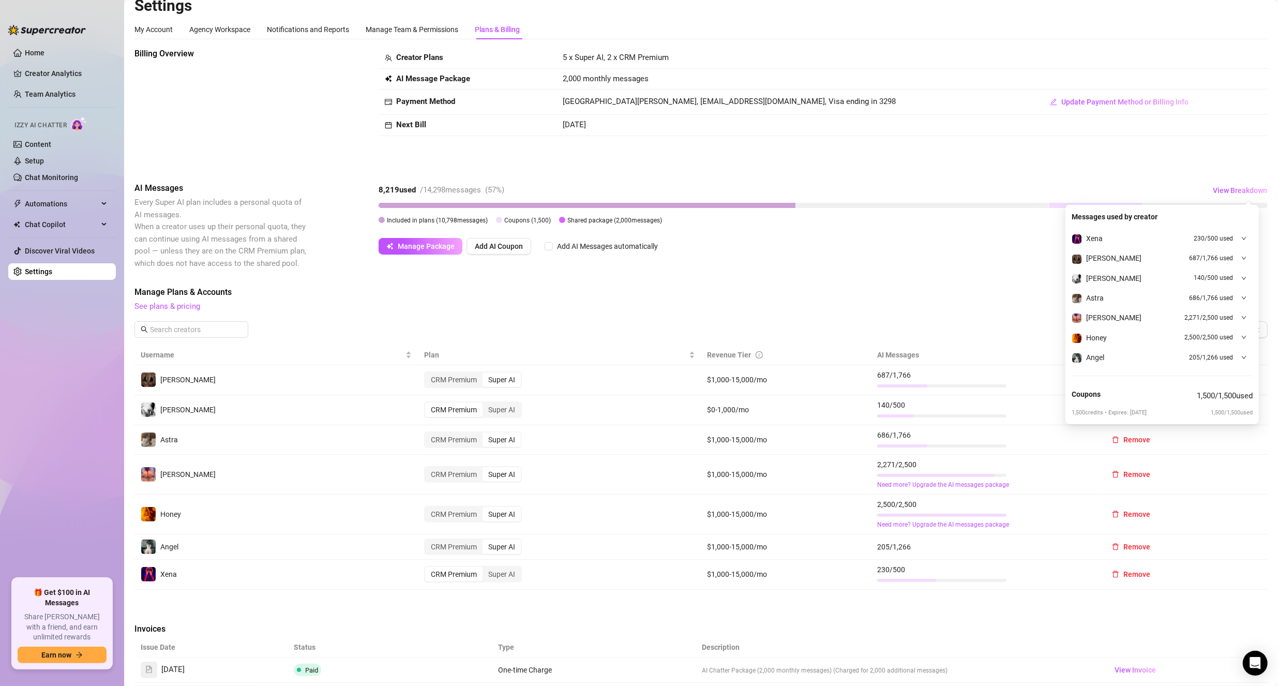
click at [617, 336] on div at bounding box center [1240, 337] width 11 height 11
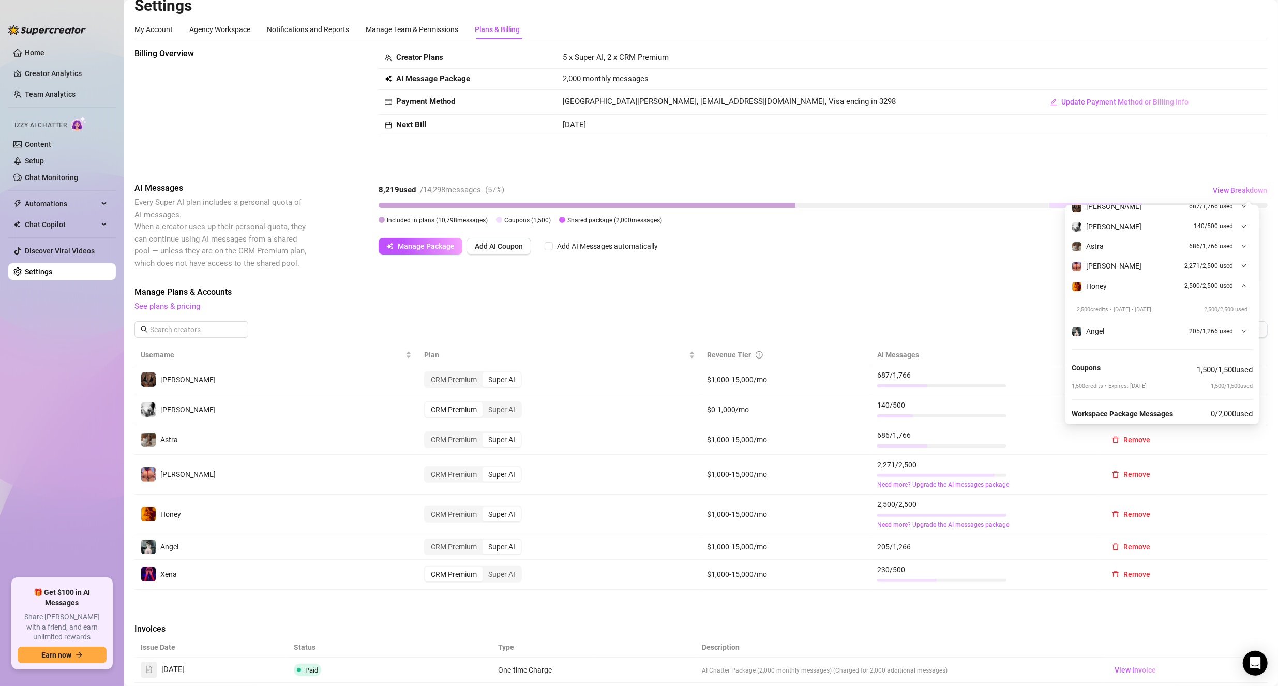
click at [617, 283] on div at bounding box center [1240, 285] width 11 height 11
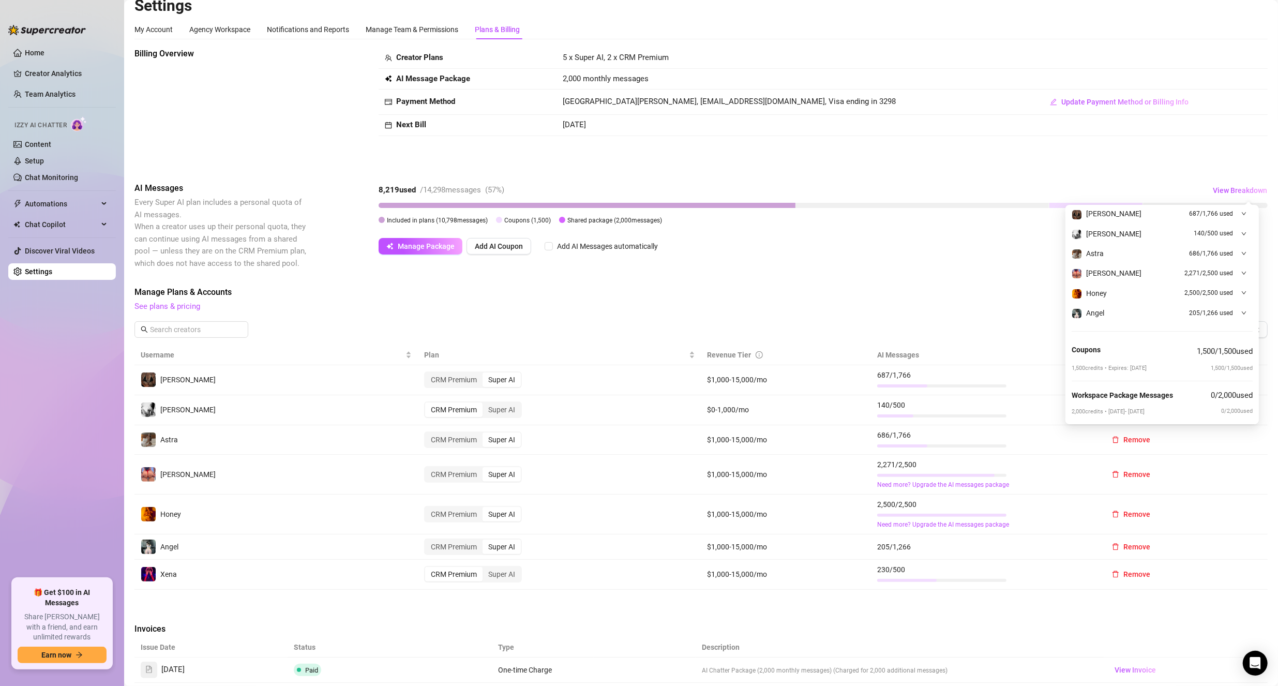
click at [617, 316] on div "Manage Plans & Accounts See plans & pricing Add Account" at bounding box center [700, 315] width 1133 height 59
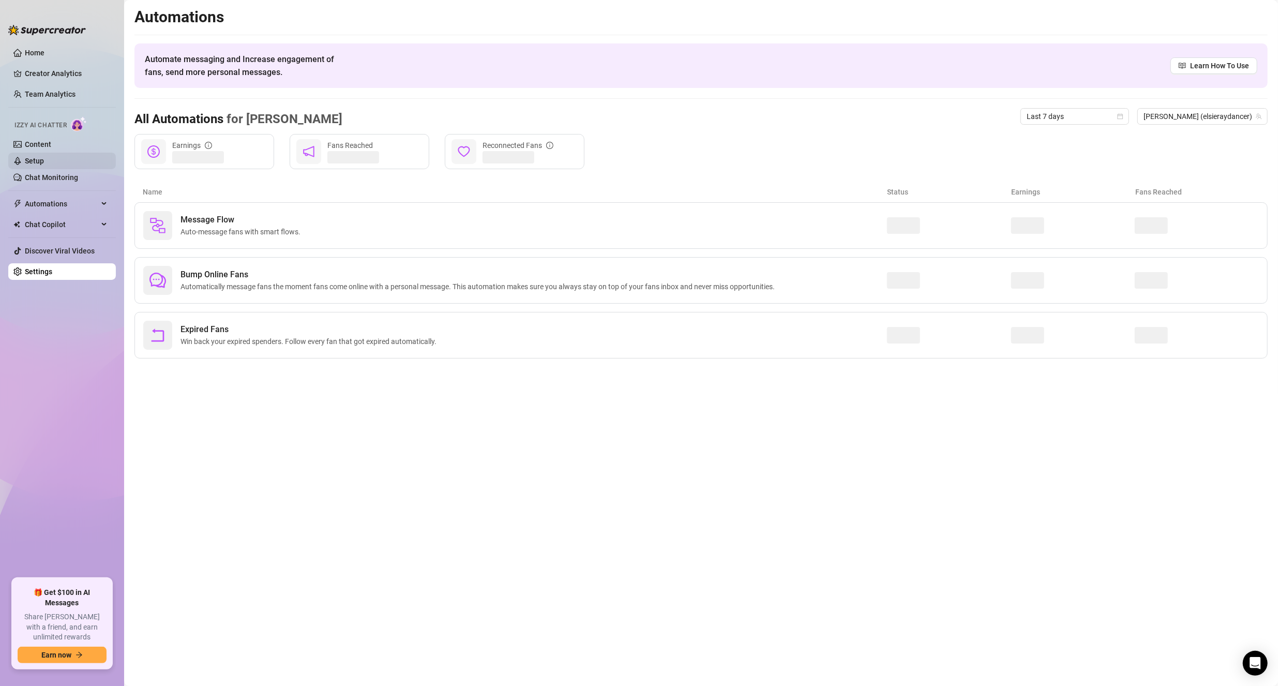
click at [29, 164] on link "Setup" at bounding box center [34, 161] width 19 height 8
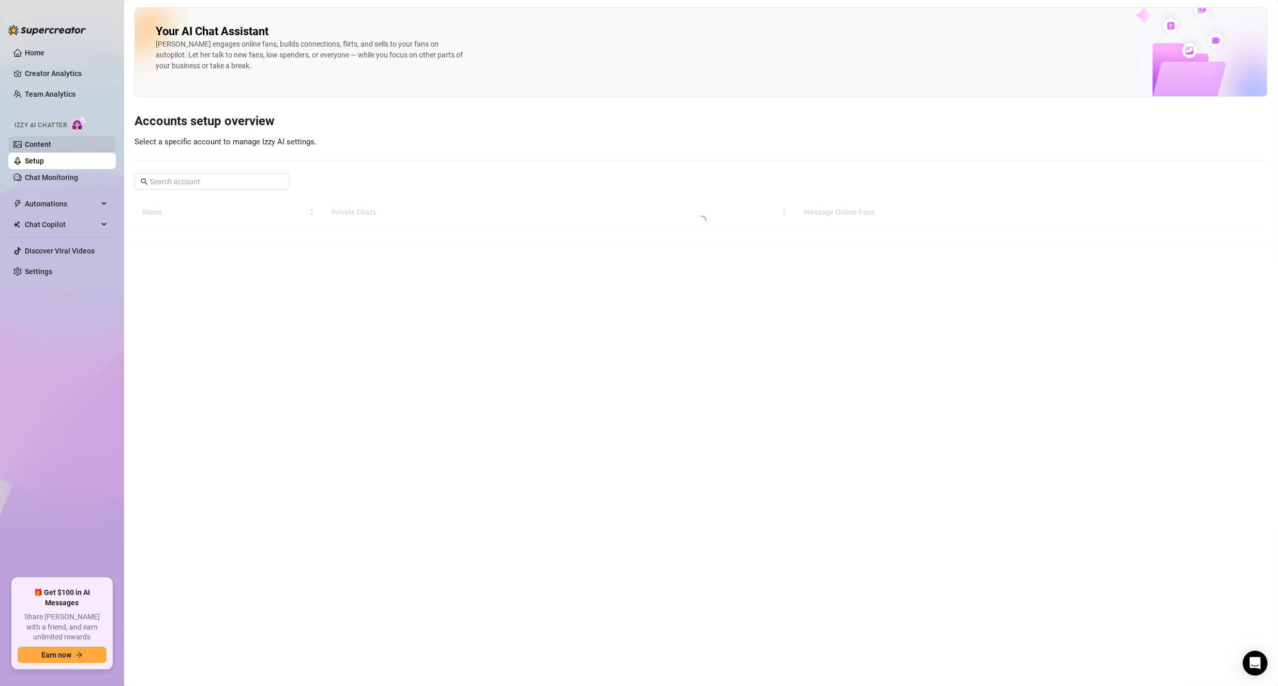
click at [39, 142] on link "Content" at bounding box center [38, 144] width 26 height 8
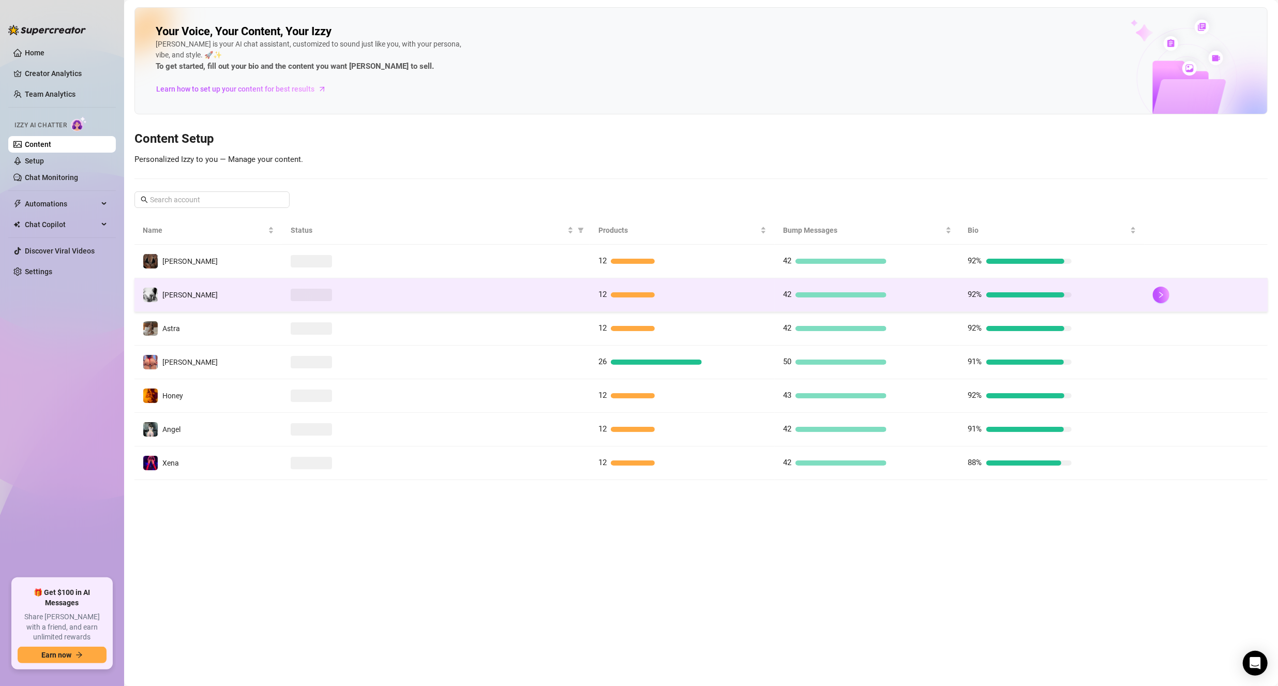
click at [230, 283] on td "[PERSON_NAME]" at bounding box center [208, 295] width 148 height 34
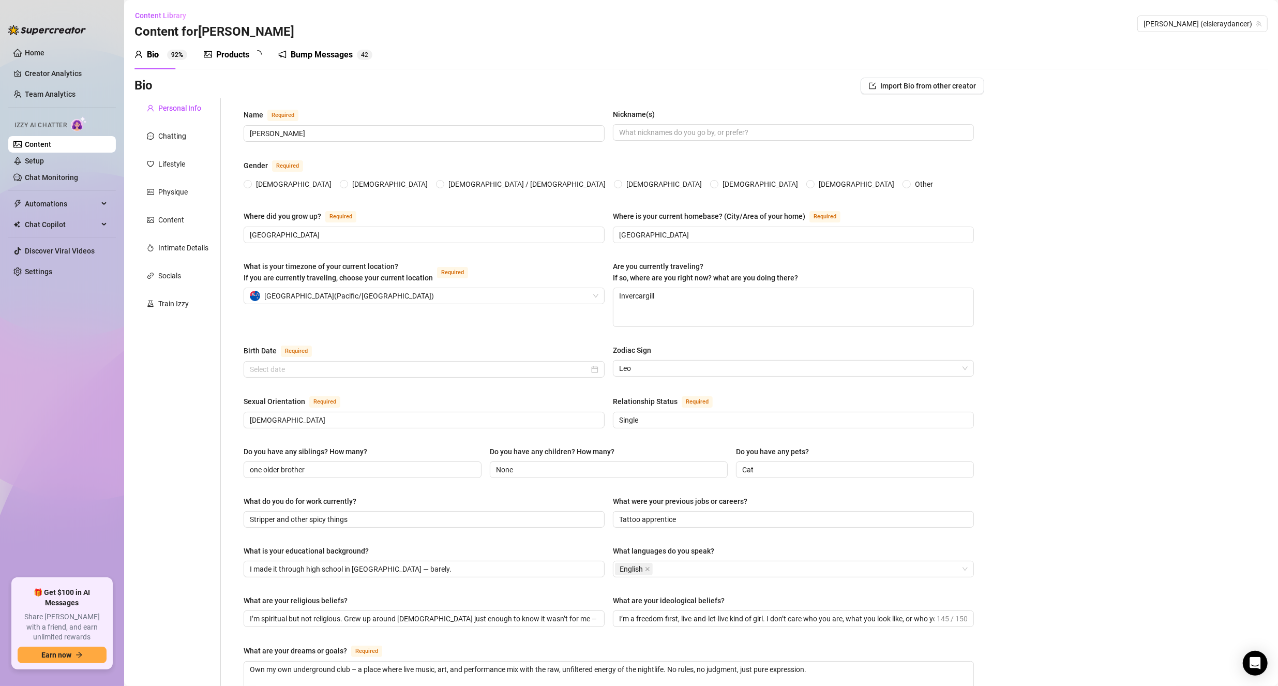
radio input "true"
type input "[DATE]"
click at [226, 53] on div "Products" at bounding box center [232, 55] width 33 height 12
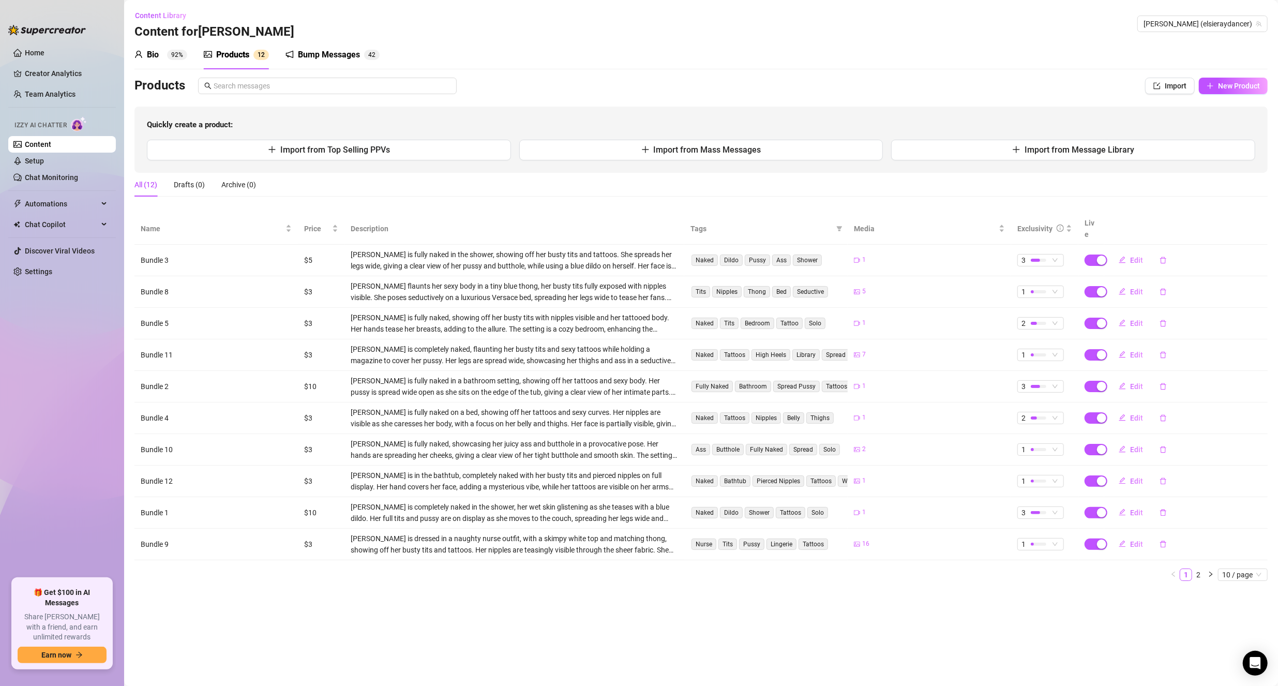
click at [157, 56] on div "Bio" at bounding box center [153, 55] width 12 height 12
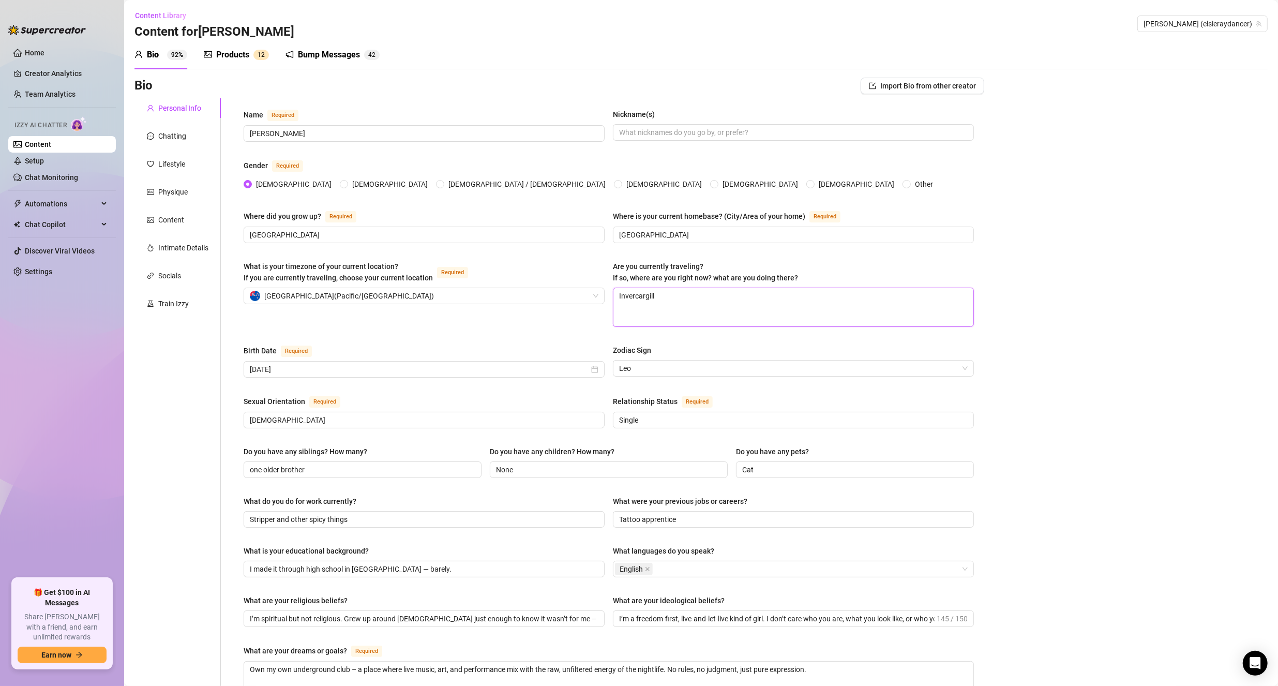
click at [617, 293] on textarea "Invercargill" at bounding box center [793, 307] width 360 height 38
type textarea "C"
type textarea "Ch"
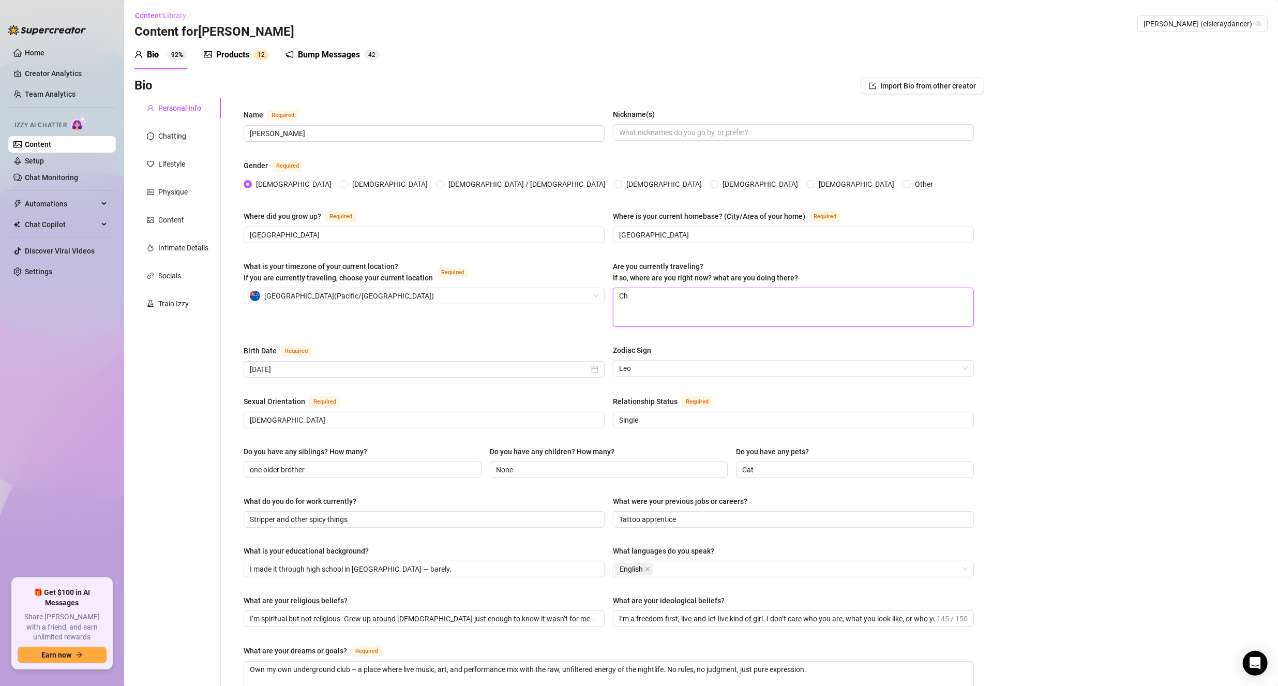
type textarea "Chr"
type textarea "Chri"
type textarea "[PERSON_NAME]"
type textarea "[DEMOGRAPHIC_DATA]"
type textarea "[PERSON_NAME]"
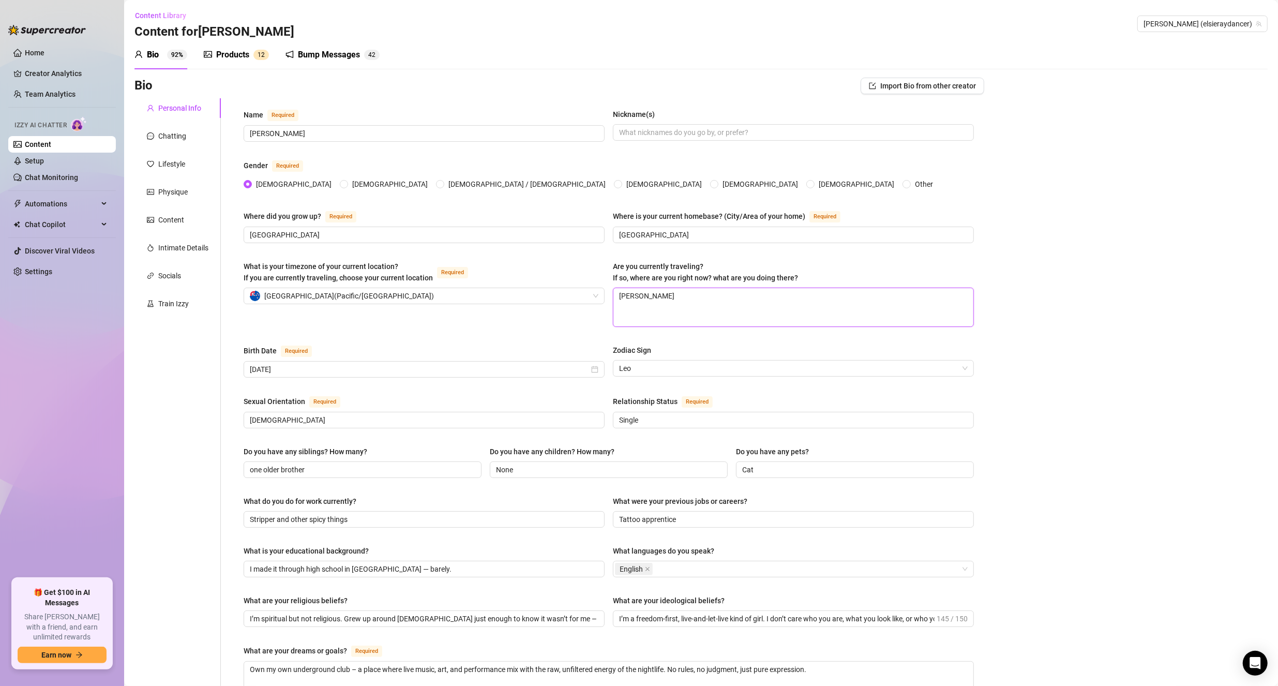
type textarea "Chri"
type textarea "Chr"
type textarea "Ch"
type textarea "C"
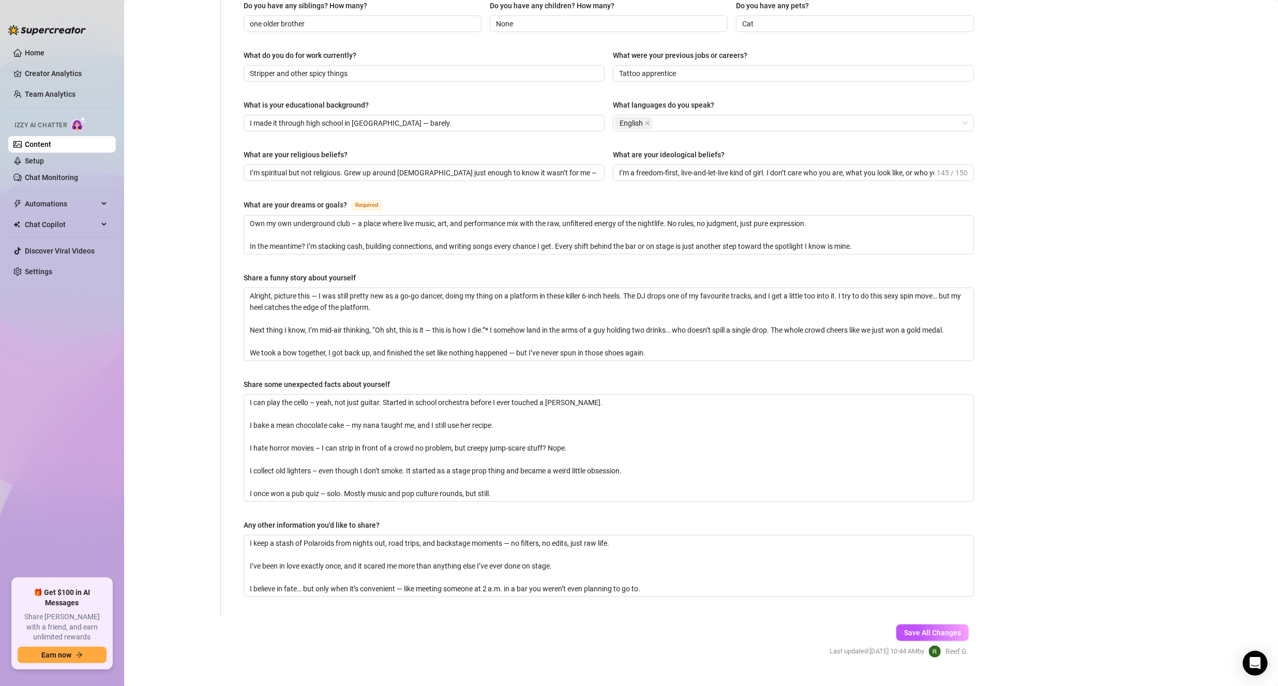
scroll to position [461, 0]
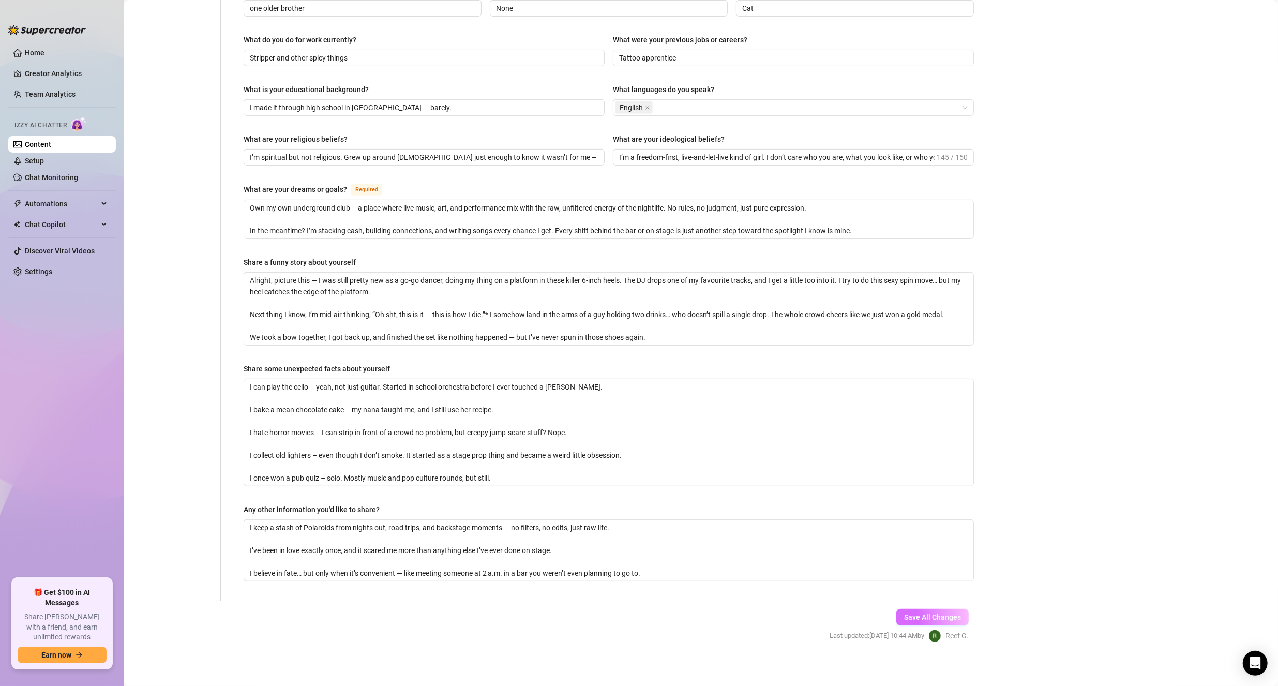
click at [617, 609] on button "Save All Changes" at bounding box center [932, 617] width 72 height 17
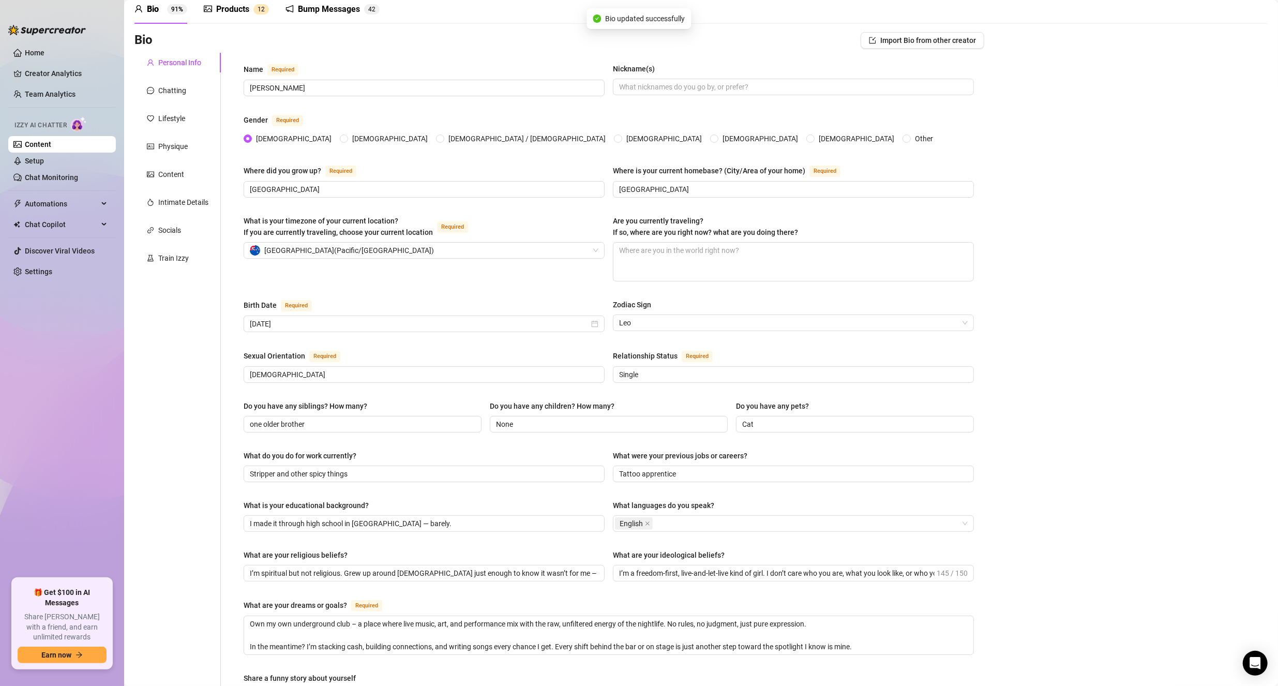
scroll to position [0, 0]
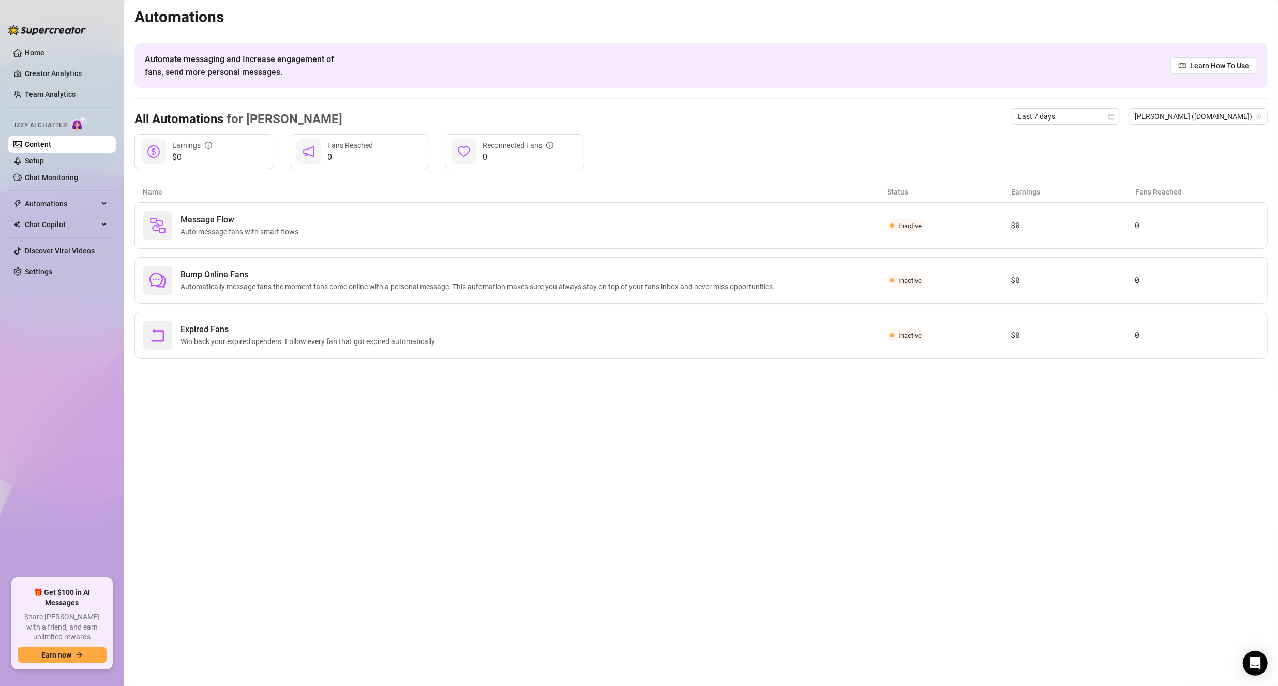
click at [43, 148] on link "Content" at bounding box center [38, 144] width 26 height 8
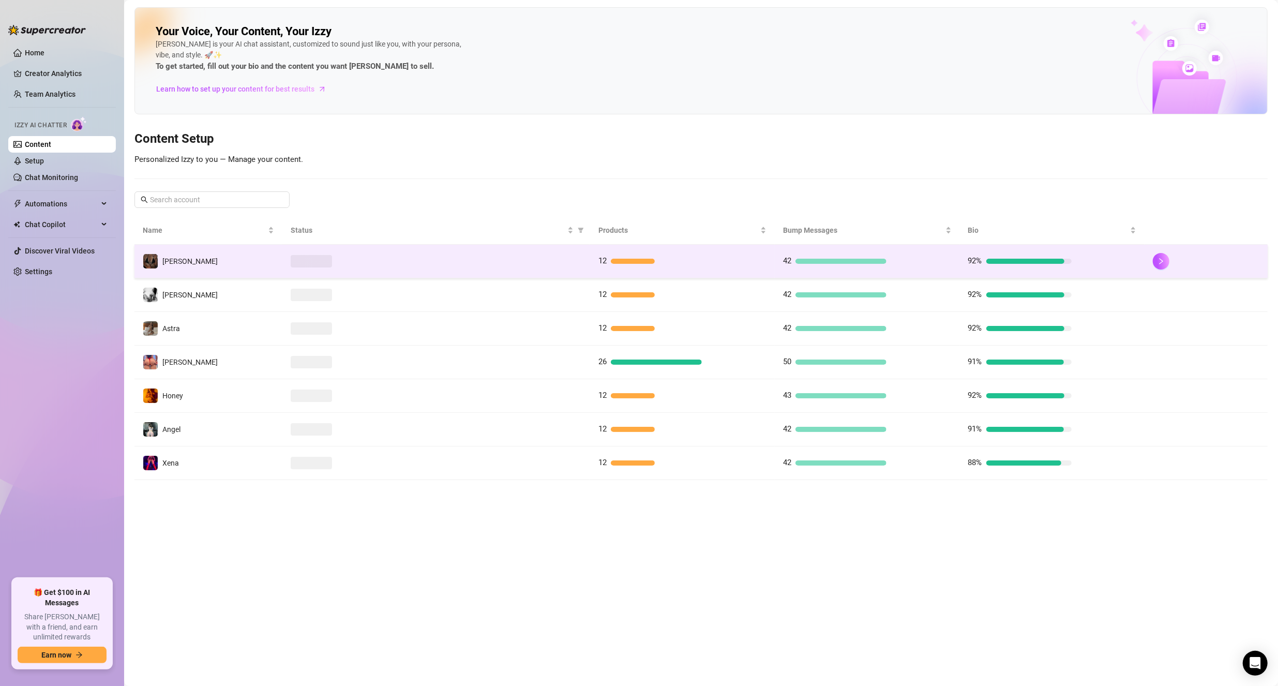
click at [183, 257] on td "[PERSON_NAME]" at bounding box center [208, 262] width 148 height 34
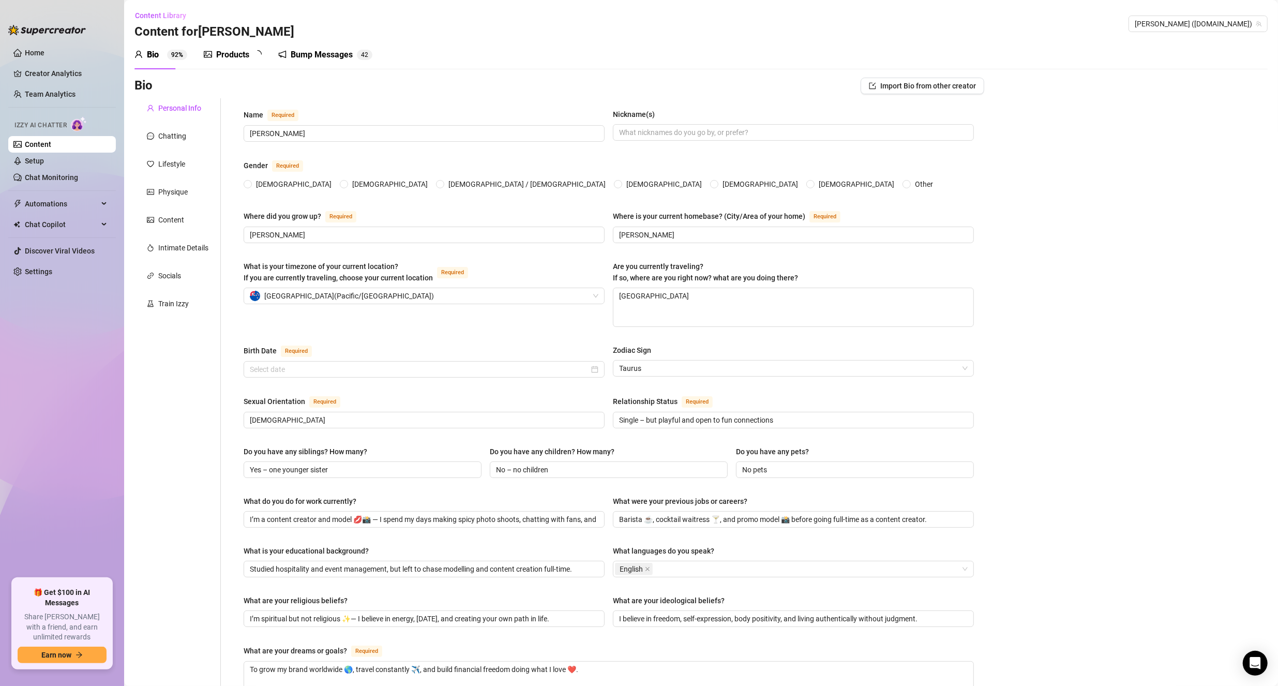
radio input "true"
type input "[DATE]"
click at [617, 303] on textarea "[GEOGRAPHIC_DATA]" at bounding box center [793, 307] width 360 height 38
click at [617, 302] on textarea "[GEOGRAPHIC_DATA]" at bounding box center [793, 307] width 360 height 38
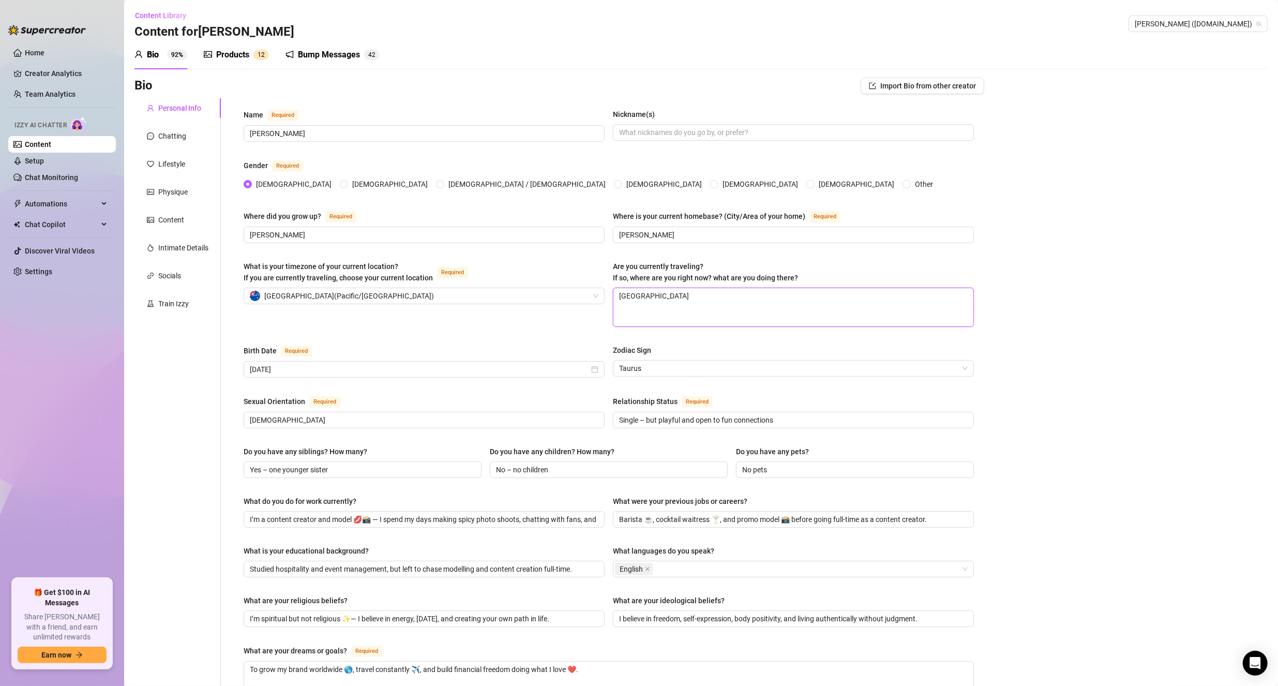
type textarea "Q"
type textarea "Qu"
type textarea "Que"
type textarea "Quee"
type textarea "Queen"
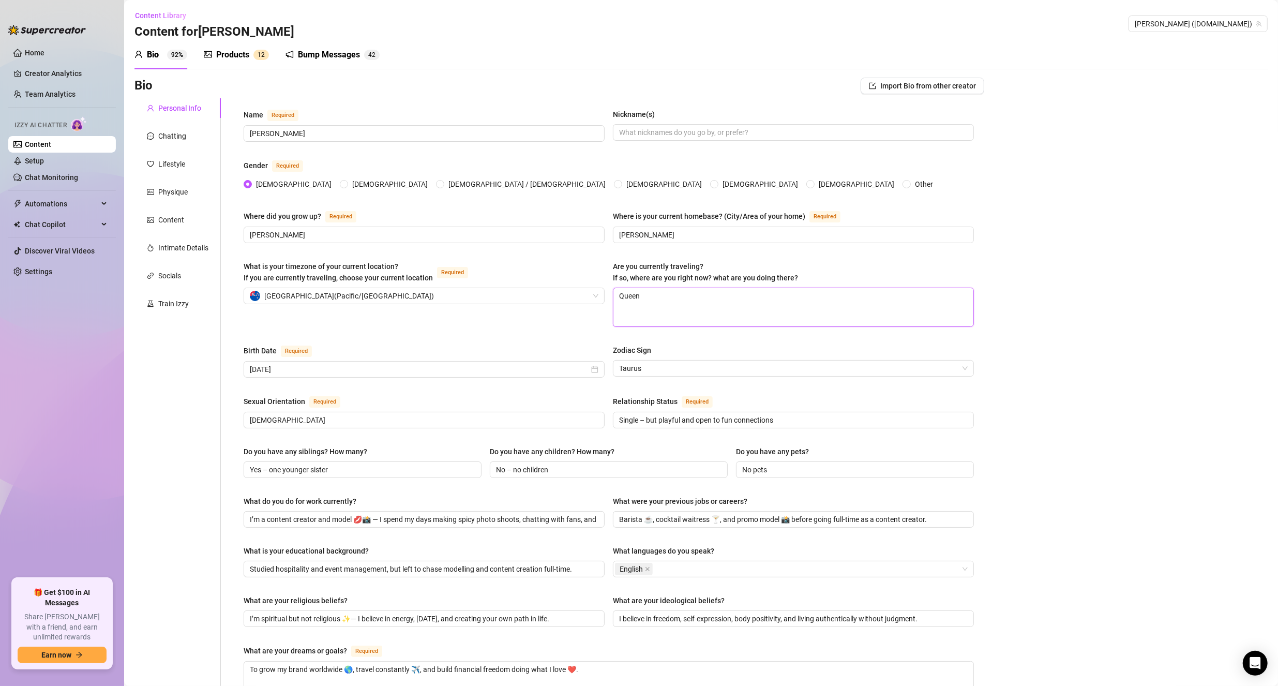
type textarea "Queens"
type textarea "Queenst"
type textarea "Queenstow"
type textarea "[GEOGRAPHIC_DATA]"
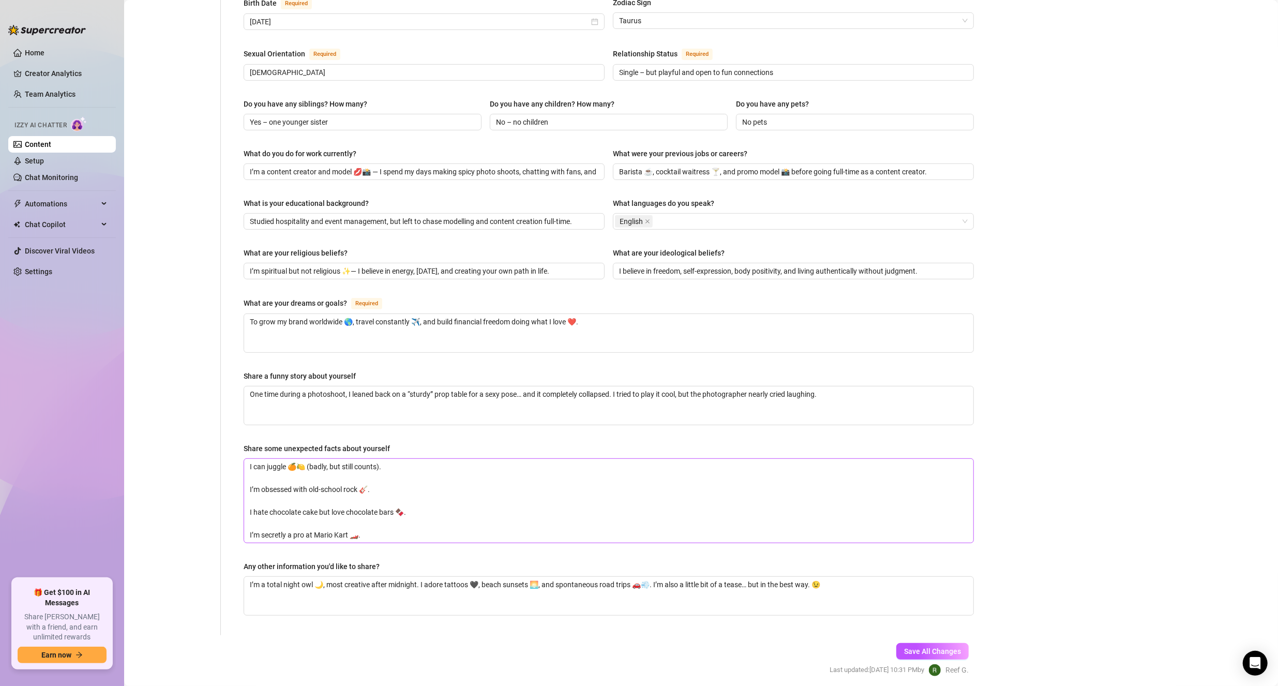
scroll to position [382, 0]
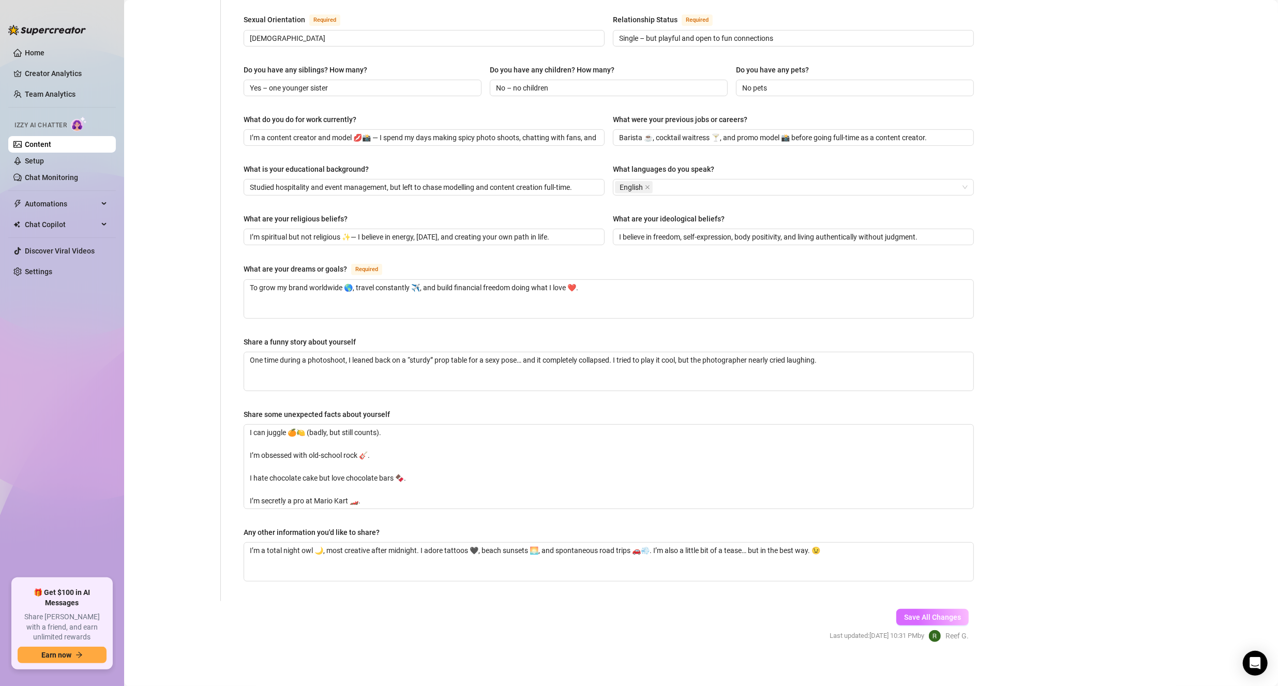
type textarea "[GEOGRAPHIC_DATA]"
click at [617, 613] on span "Save All Changes" at bounding box center [932, 617] width 57 height 8
click at [617, 253] on div "Bio Import Bio from other creator Personal Info Chatting Lifestyle Physique Con…" at bounding box center [700, 178] width 1133 height 965
